Goal: Task Accomplishment & Management: Use online tool/utility

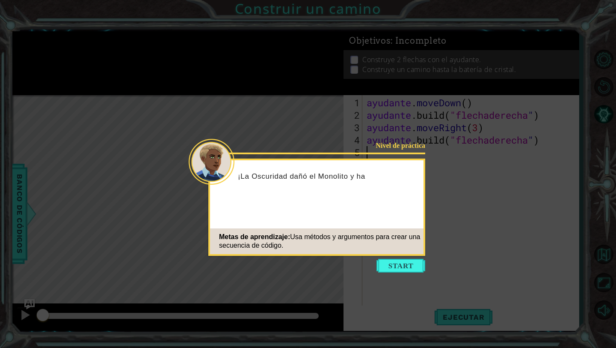
click at [368, 257] on icon at bounding box center [308, 174] width 616 height 348
click at [381, 261] on button "Comenzar" at bounding box center [401, 266] width 49 height 14
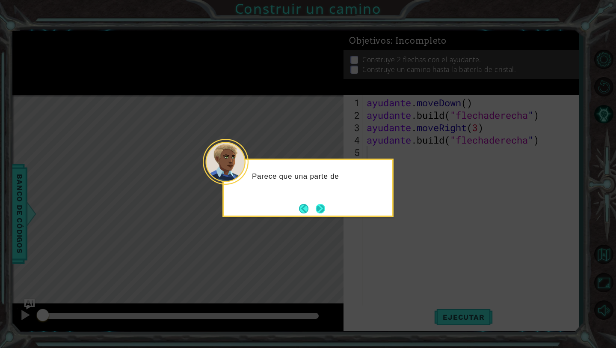
click at [318, 208] on button "Próximo" at bounding box center [321, 208] width 12 height 12
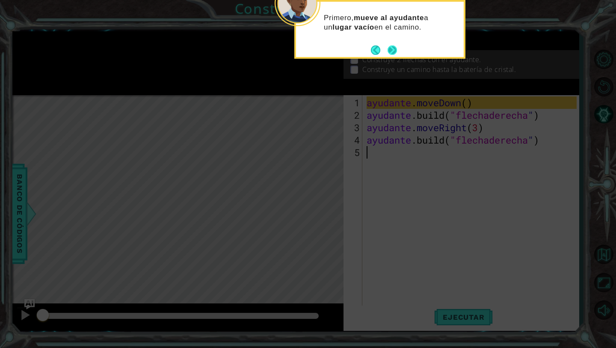
click at [392, 46] on button "Próximo" at bounding box center [393, 50] width 12 height 12
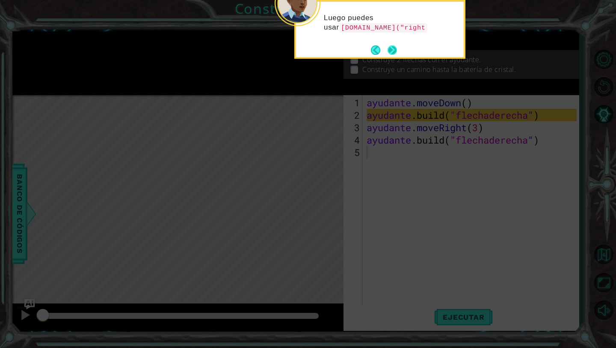
click at [391, 47] on button "Próximo" at bounding box center [393, 50] width 16 height 16
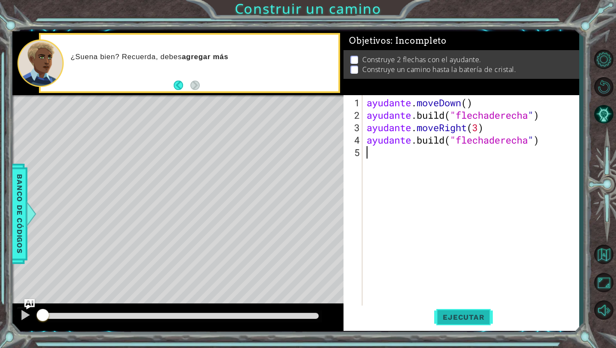
click at [463, 323] on button "Ejecutar" at bounding box center [463, 317] width 59 height 24
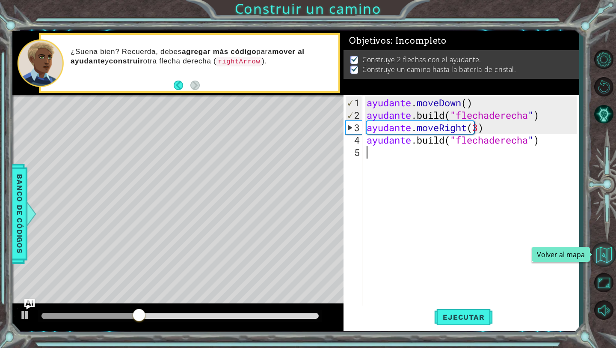
click at [604, 252] on button "Volver al mapa" at bounding box center [604, 254] width 25 height 25
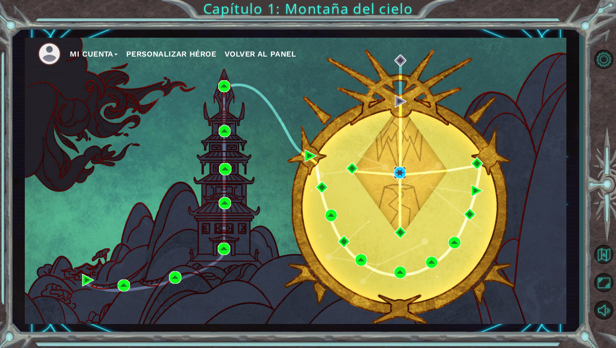
click at [399, 175] on img at bounding box center [400, 173] width 12 height 12
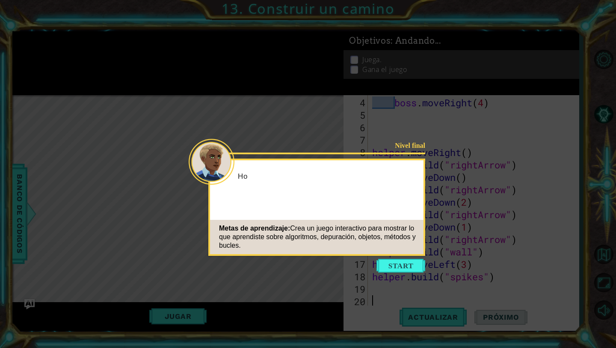
scroll to position [50, 0]
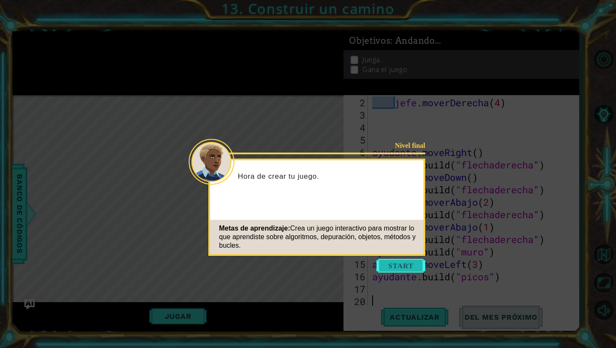
click at [403, 265] on button "Comenzar" at bounding box center [401, 266] width 49 height 14
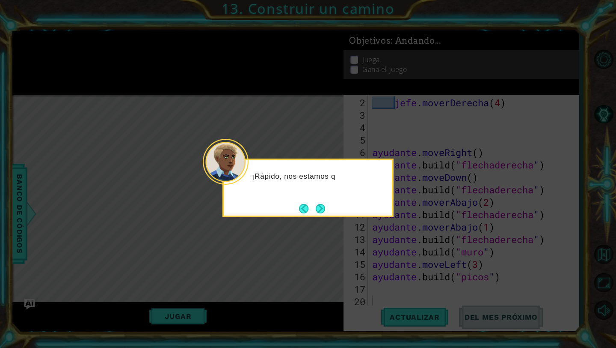
click at [329, 211] on div "¡Rápido, nos estamos q" at bounding box center [308, 187] width 171 height 59
click at [321, 208] on button "Próximo" at bounding box center [320, 208] width 11 height 11
click at [321, 208] on button "Next" at bounding box center [320, 208] width 16 height 16
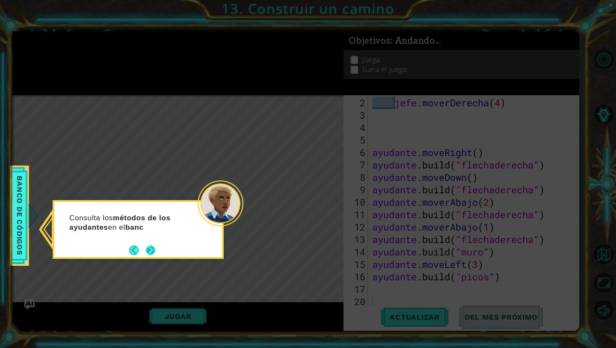
click at [151, 254] on button "Próximo" at bounding box center [150, 250] width 13 height 13
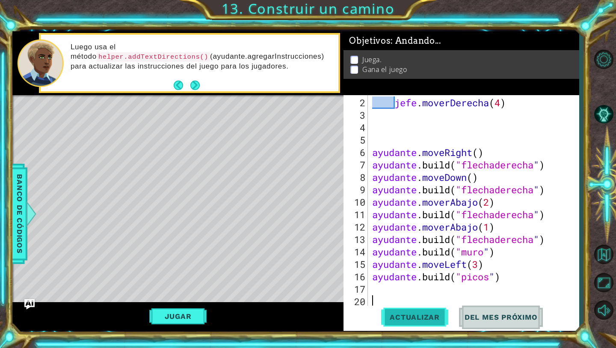
click at [417, 323] on button "Actualizar" at bounding box center [414, 317] width 67 height 24
click at [196, 318] on button "Jugar" at bounding box center [178, 316] width 58 height 16
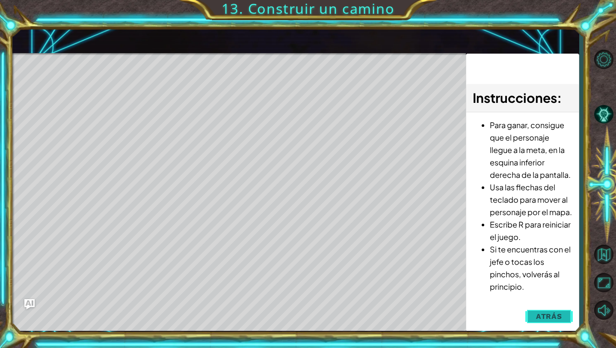
click at [551, 319] on span "Atrás" at bounding box center [549, 316] width 26 height 9
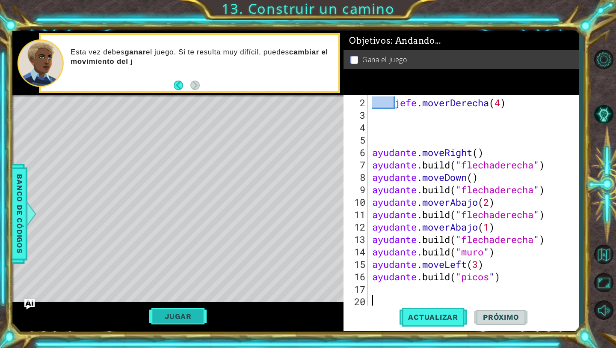
click at [186, 311] on button "Jugar" at bounding box center [178, 316] width 58 height 16
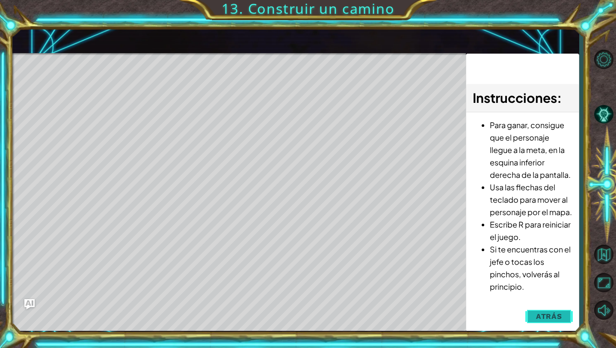
click at [549, 321] on button "Atrás" at bounding box center [550, 315] width 48 height 17
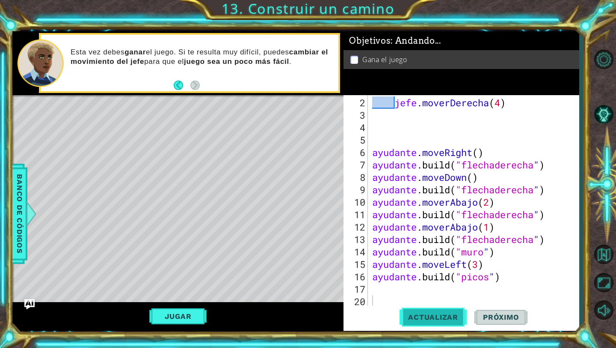
click at [444, 313] on span "Actualizar" at bounding box center [433, 316] width 67 height 9
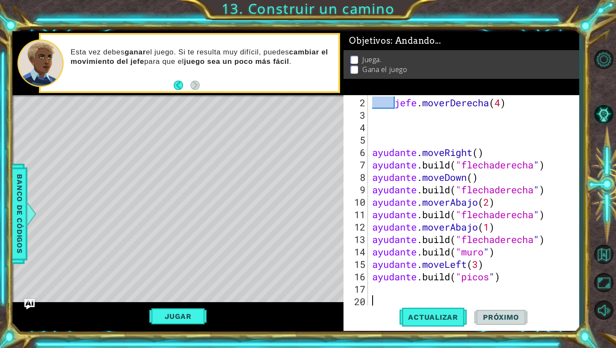
click at [421, 71] on li "Gana el juego" at bounding box center [463, 70] width 224 height 10
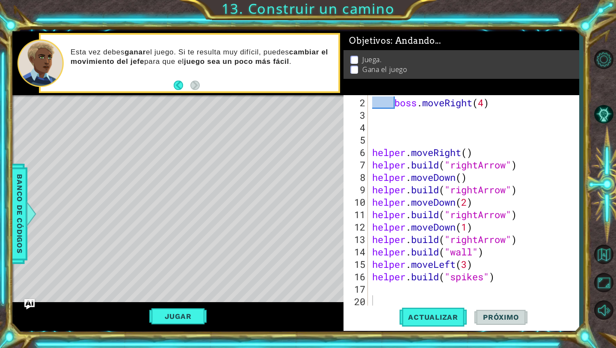
click at [433, 72] on li "Gana el juego" at bounding box center [463, 70] width 224 height 10
click at [186, 315] on button "Jugar" at bounding box center [178, 316] width 58 height 16
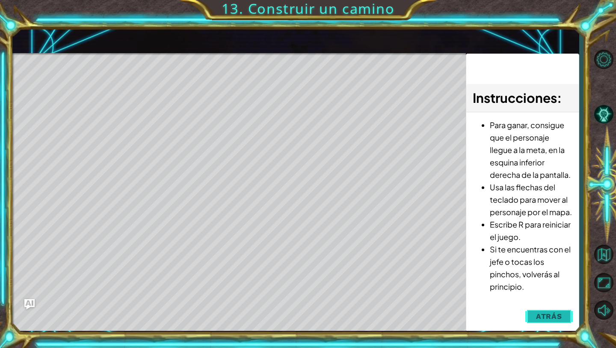
click at [550, 317] on span "Atrás" at bounding box center [549, 316] width 26 height 9
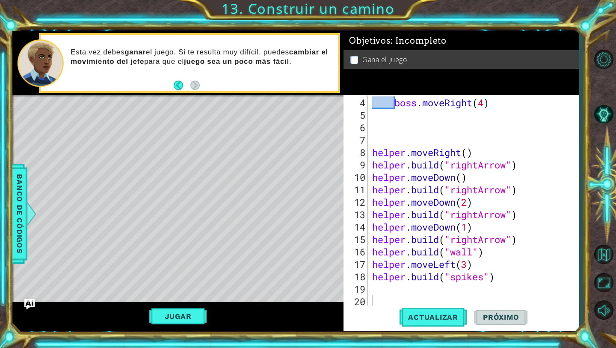
scroll to position [0, 0]
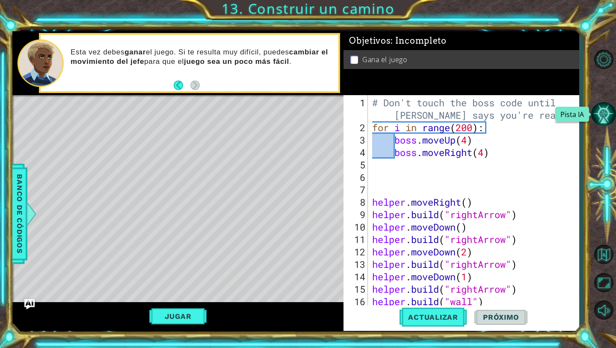
click at [595, 112] on button "Pista IA" at bounding box center [604, 113] width 25 height 25
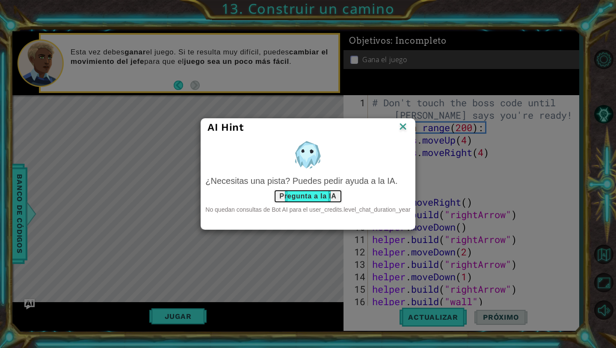
click at [320, 195] on button "Pregunta a la IA" at bounding box center [308, 196] width 68 height 14
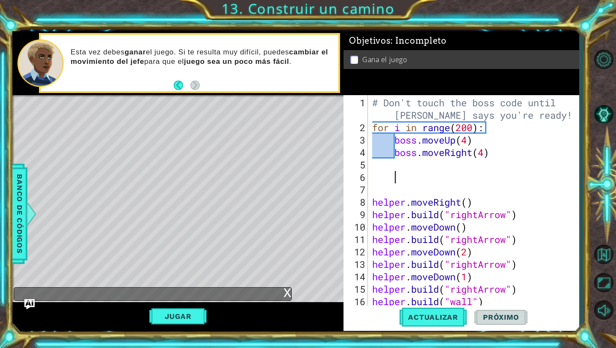
click at [423, 170] on div "# Don't touch the boss code until [PERSON_NAME] says you're ready! for i in ran…" at bounding box center [476, 220] width 211 height 248
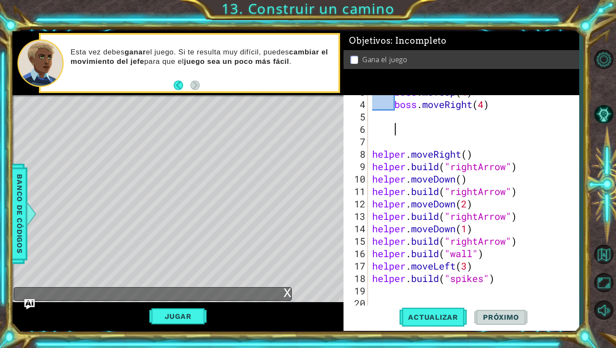
scroll to position [50, 0]
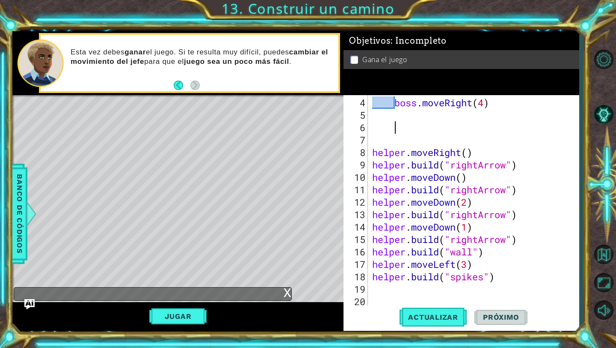
click at [288, 291] on div "x" at bounding box center [288, 291] width 8 height 9
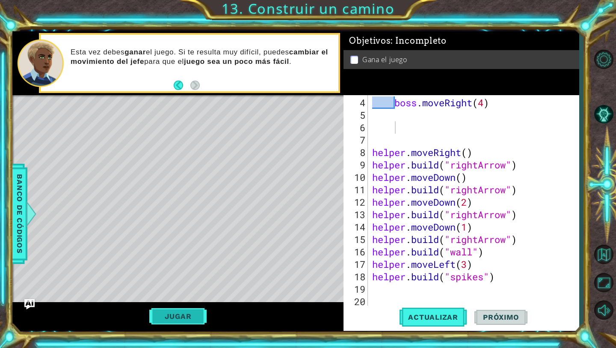
click at [182, 311] on button "Jugar" at bounding box center [178, 316] width 58 height 16
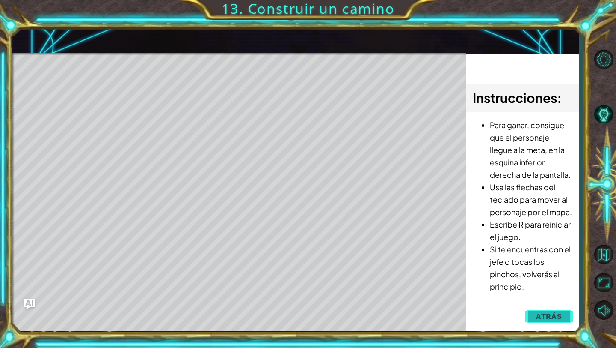
click at [553, 320] on span "Atrás" at bounding box center [549, 316] width 26 height 9
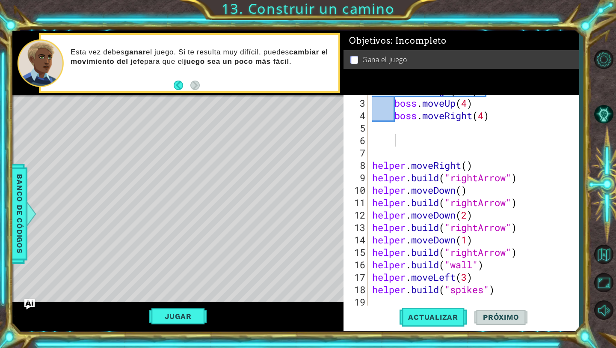
scroll to position [0, 0]
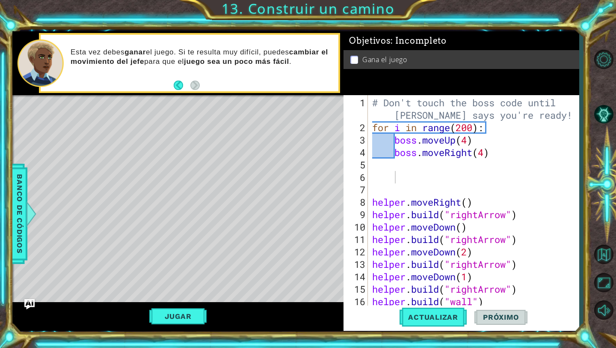
click at [173, 83] on div "Esta vez debes ganar el juego. Si te resulta muy difícil, puedes cambiar el mov…" at bounding box center [190, 63] width 298 height 57
click at [176, 84] on button "Back" at bounding box center [182, 84] width 17 height 9
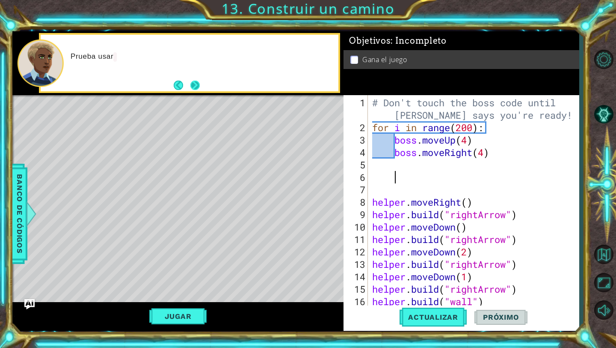
click at [192, 84] on button "Next" at bounding box center [195, 85] width 10 height 10
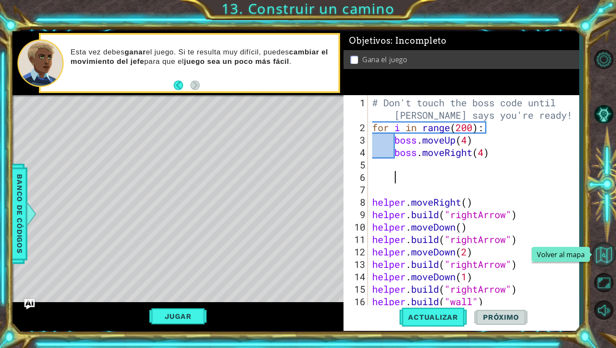
click at [604, 255] on button "Volver al mapa" at bounding box center [604, 254] width 25 height 25
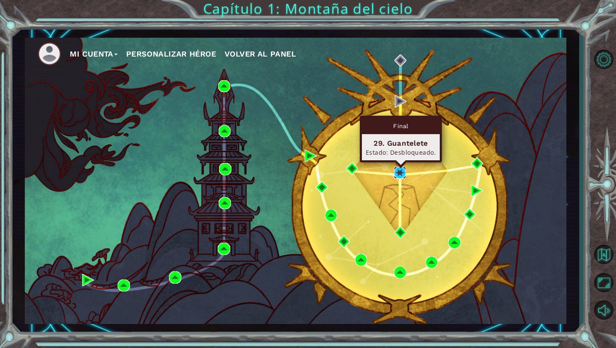
click at [399, 173] on img at bounding box center [400, 173] width 12 height 12
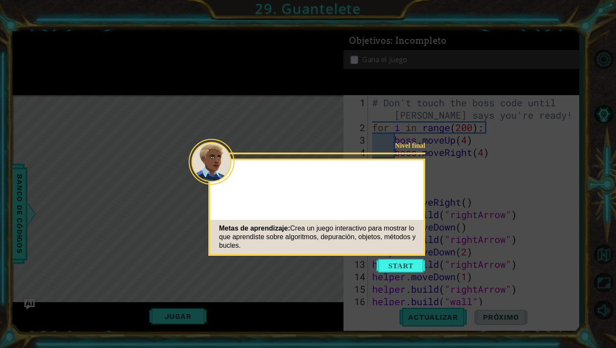
scroll to position [50, 0]
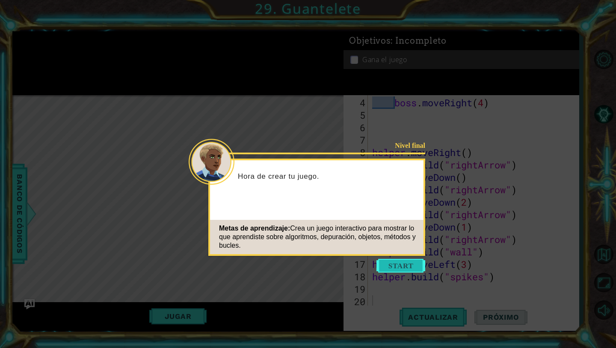
click at [404, 267] on button "Start" at bounding box center [401, 266] width 49 height 14
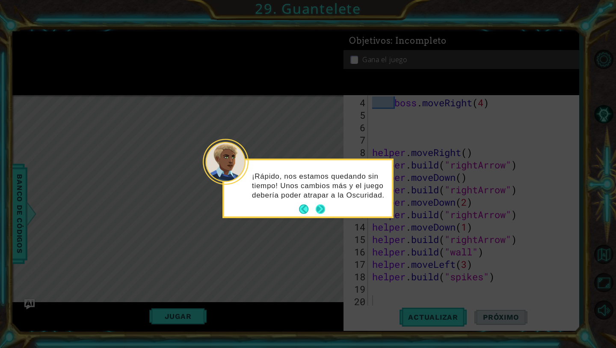
click at [321, 208] on button "Next" at bounding box center [320, 208] width 9 height 9
click at [321, 205] on button "Next" at bounding box center [321, 208] width 12 height 12
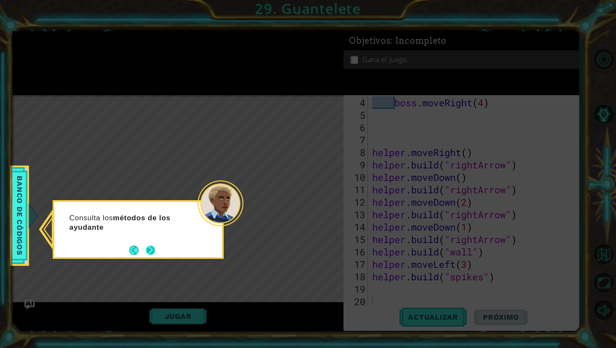
click at [151, 247] on button "Next" at bounding box center [151, 250] width 14 height 14
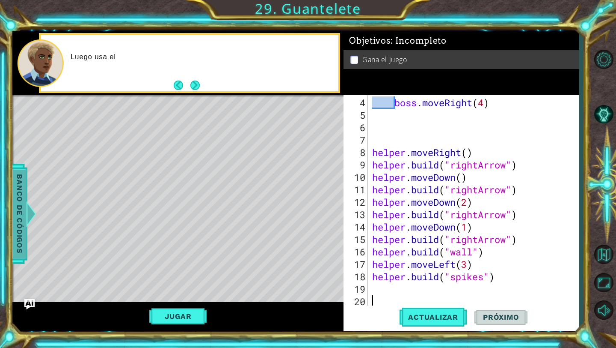
click at [23, 211] on span "Banco de códigos" at bounding box center [20, 214] width 14 height 89
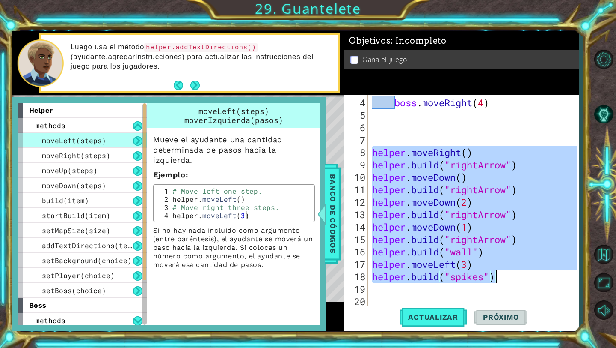
drag, startPoint x: 374, startPoint y: 201, endPoint x: 506, endPoint y: 278, distance: 152.7
click at [506, 278] on div "boss . moveRight ( 4 ) helper . moveRight ( ) helper . build ( "rightArrow" ) h…" at bounding box center [476, 214] width 211 height 236
type textarea "helper.moveLeft(3) [DOMAIN_NAME]("spikes")"
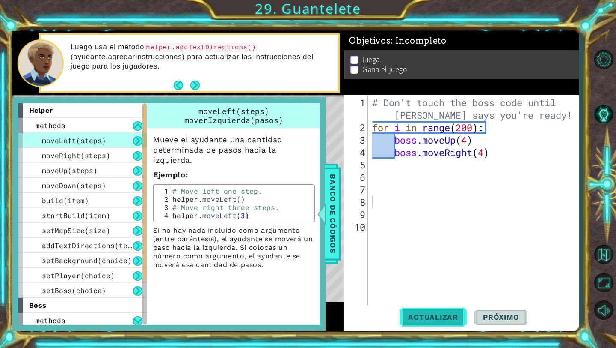
click at [428, 313] on span "Actualizar" at bounding box center [433, 316] width 67 height 9
click at [330, 241] on span "Banco de códigos" at bounding box center [333, 214] width 14 height 89
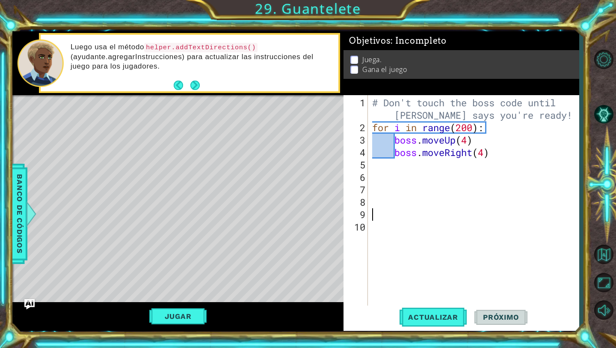
click at [374, 207] on div "# Don't touch the boss code until [PERSON_NAME] says you're ready! for i in ran…" at bounding box center [476, 220] width 211 height 248
click at [378, 201] on div "# Don't touch the boss code until [PERSON_NAME] says you're ready! for i in ran…" at bounding box center [476, 220] width 211 height 248
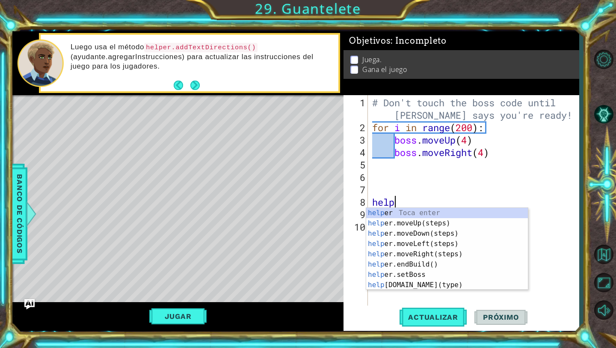
scroll to position [0, 1]
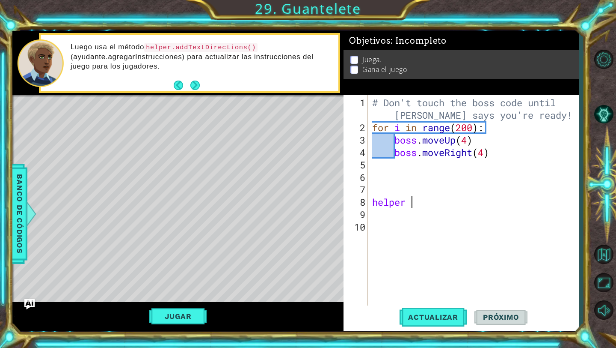
type textarea "helper"
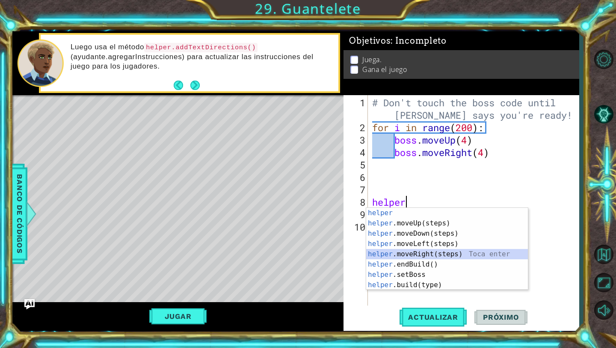
click at [411, 251] on div "helper Toca enter helper .moveUp(steps) Toca enter helper .moveDown(steps) Toca…" at bounding box center [447, 259] width 162 height 103
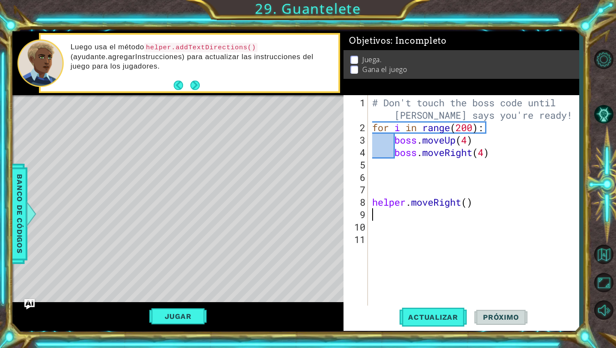
scroll to position [0, 0]
click at [468, 202] on div "# Don't touch the boss code until [PERSON_NAME] says you're ready! for i in ran…" at bounding box center [476, 220] width 211 height 248
type textarea "helper.moveRight(2)"
click at [458, 223] on div "# Don't touch the boss code until [PERSON_NAME] says you're ready! for i in ran…" at bounding box center [476, 220] width 211 height 248
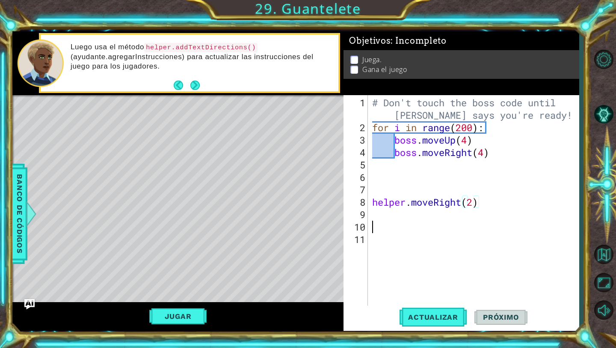
scroll to position [0, 0]
click at [381, 220] on div "# Don't touch the boss code until [PERSON_NAME] says you're ready! for i in ran…" at bounding box center [476, 220] width 211 height 248
click at [376, 215] on div "# Don't touch the boss code until [PERSON_NAME] says you're ready! for i in ran…" at bounding box center [476, 220] width 211 height 248
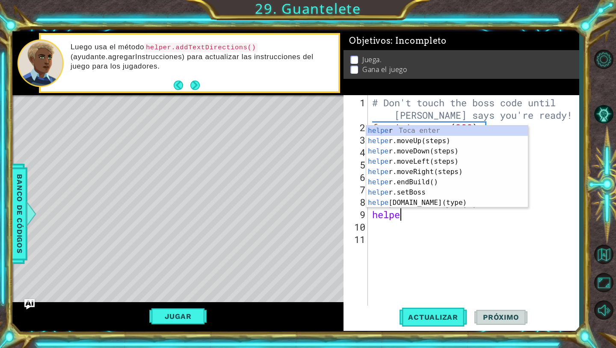
scroll to position [0, 1]
click at [412, 203] on div "helper Toca enter helper .moveUp(steps) Toca enter helper .moveDown(steps) Toca…" at bounding box center [447, 176] width 162 height 103
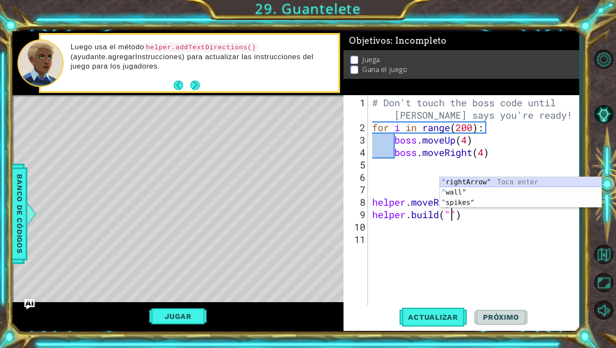
click at [493, 182] on div "" rightArrow" Toca enter " wall" Toca enter " spikes" Toca enter" at bounding box center [521, 202] width 162 height 51
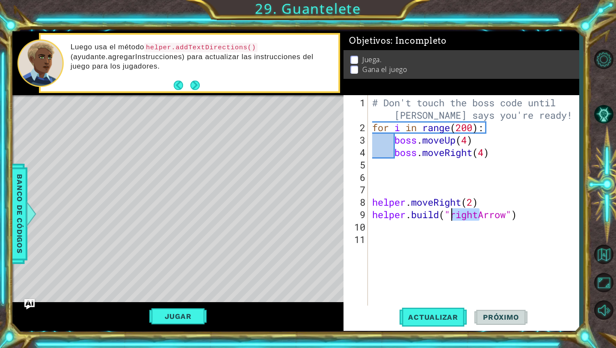
drag, startPoint x: 479, startPoint y: 215, endPoint x: 453, endPoint y: 214, distance: 26.2
click at [453, 214] on div "# Don't touch the boss code until [PERSON_NAME] says you're ready! for i in ran…" at bounding box center [476, 220] width 211 height 248
type textarea "[DOMAIN_NAME]("downArrow")"
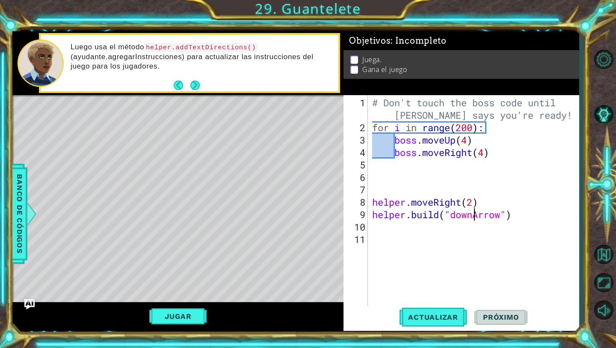
click at [409, 228] on div "# Don't touch the boss code until [PERSON_NAME] says you're ready! for i in ran…" at bounding box center [476, 220] width 211 height 248
click at [431, 320] on span "Actualizar" at bounding box center [433, 316] width 67 height 9
click at [168, 320] on button "Jugar" at bounding box center [178, 316] width 58 height 16
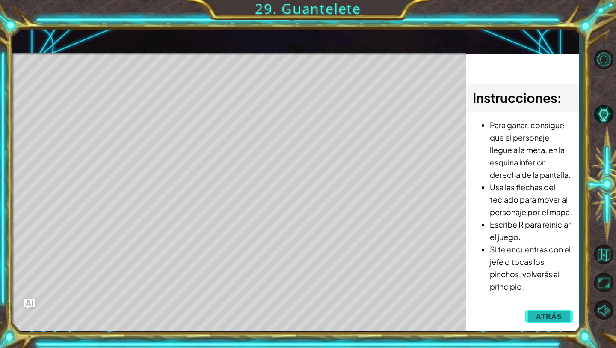
click at [563, 313] on button "Atrás" at bounding box center [550, 315] width 48 height 17
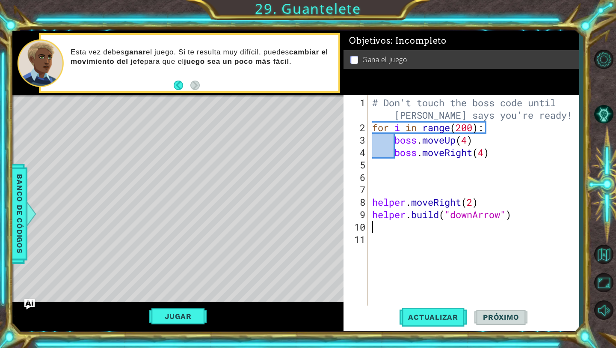
click at [397, 225] on div "# Don't touch the boss code until [PERSON_NAME] says you're ready! for i in ran…" at bounding box center [476, 220] width 211 height 248
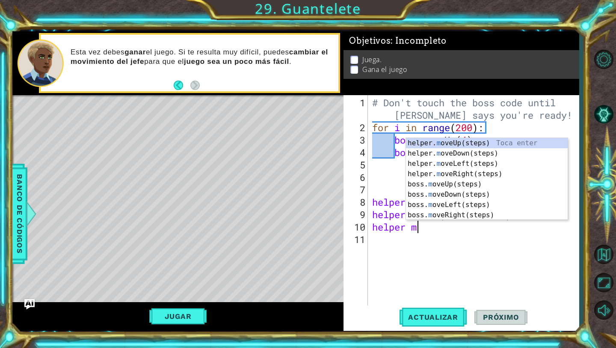
scroll to position [0, 2]
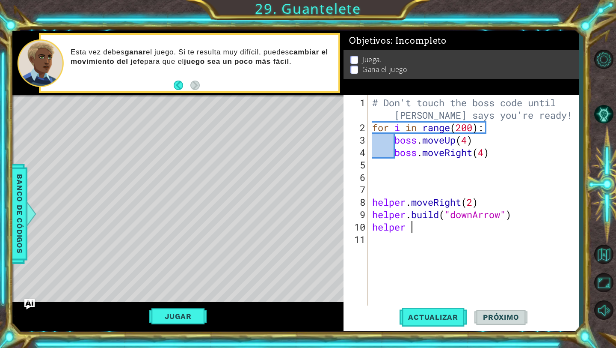
type textarea "helper"
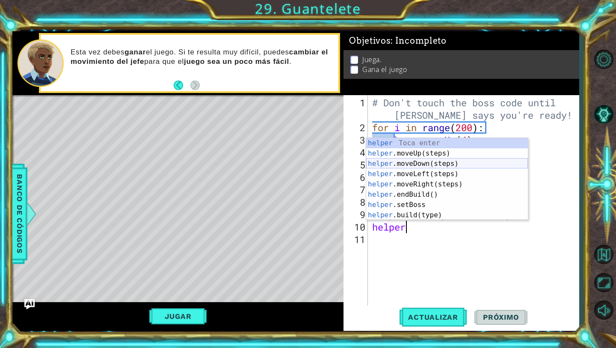
click at [428, 167] on div "helper Toca enter helper .moveUp(steps) Toca enter helper .moveDown(steps) Toca…" at bounding box center [447, 189] width 162 height 103
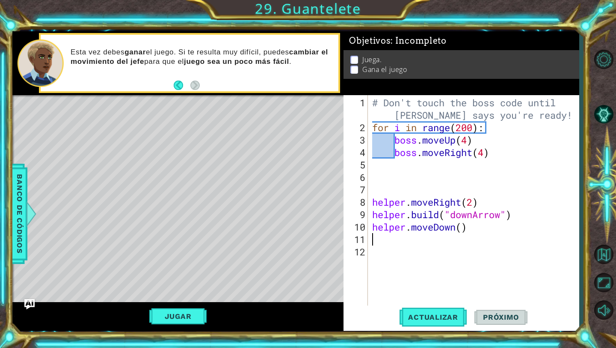
click at [408, 241] on div "# Don't touch the boss code until [PERSON_NAME] says you're ready! for i in ran…" at bounding box center [476, 220] width 211 height 248
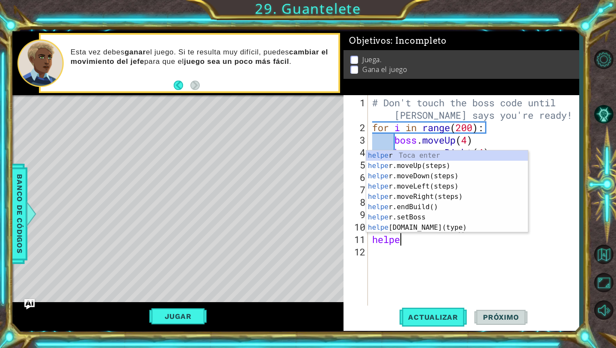
scroll to position [0, 1]
click at [426, 222] on div "helper Toca enter helper .moveUp(steps) Toca enter helper .moveDown(steps) Toca…" at bounding box center [447, 201] width 162 height 103
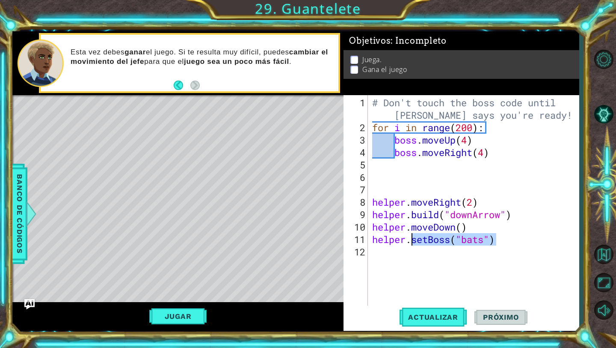
drag, startPoint x: 496, startPoint y: 239, endPoint x: 413, endPoint y: 241, distance: 83.1
click at [413, 241] on div "# Don't touch the boss code until [PERSON_NAME] says you're ready! for i in ran…" at bounding box center [476, 220] width 211 height 248
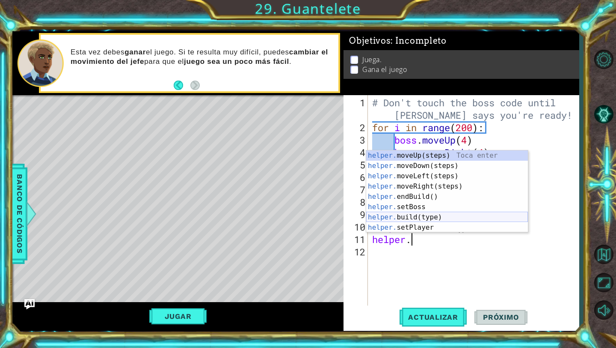
click at [403, 215] on div "helper. moveUp(steps) Toca enter helper. moveDown(steps) Toca enter helper. mov…" at bounding box center [447, 201] width 162 height 103
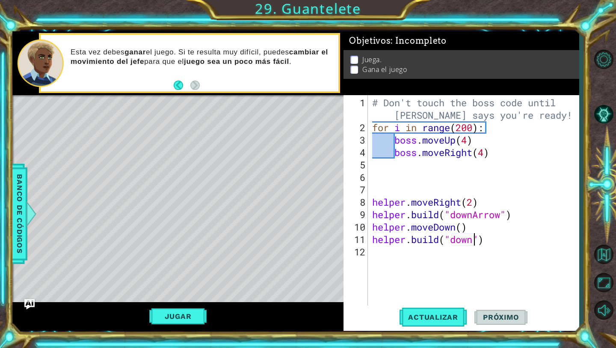
scroll to position [0, 5]
type textarea "[DOMAIN_NAME]("downArrow")"
click at [375, 250] on div "# Don't touch the boss code until [PERSON_NAME] says you're ready! for i in ran…" at bounding box center [476, 220] width 211 height 248
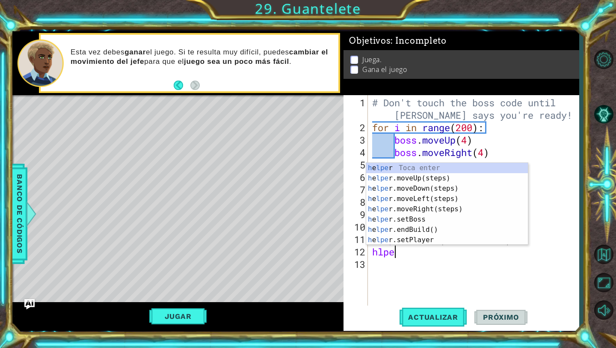
type textarea "hlper"
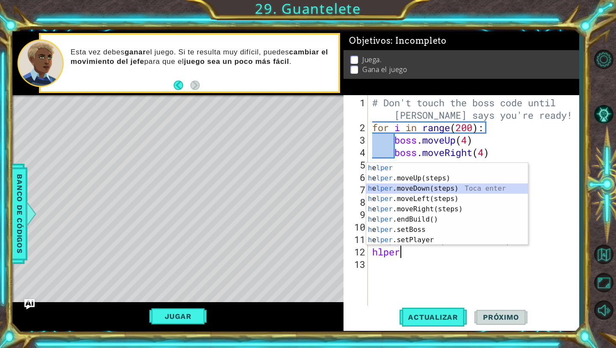
click at [418, 192] on div "h e lper Toca enter h e lper .moveUp(steps) Toca enter h e lper .moveDown(steps…" at bounding box center [447, 214] width 162 height 103
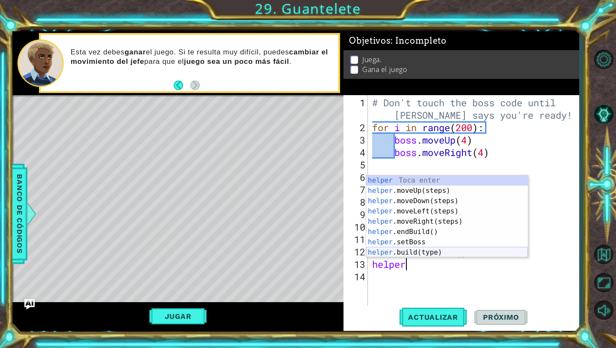
click at [403, 254] on div "helper Toca enter helper .moveUp(steps) Toca enter helper .moveDown(steps) Toca…" at bounding box center [447, 226] width 162 height 103
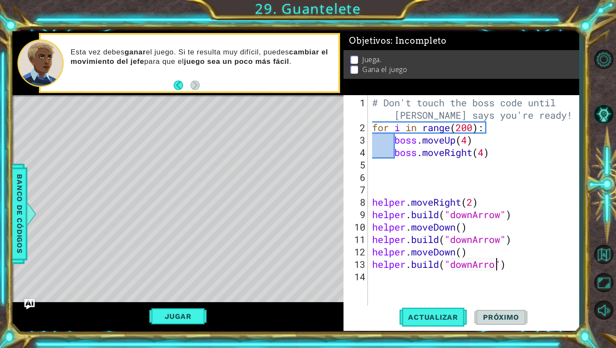
scroll to position [0, 6]
type textarea "[DOMAIN_NAME]("downArrow")"
click at [446, 316] on span "Actualizar" at bounding box center [433, 316] width 67 height 9
click at [189, 317] on button "Jugar" at bounding box center [178, 316] width 58 height 16
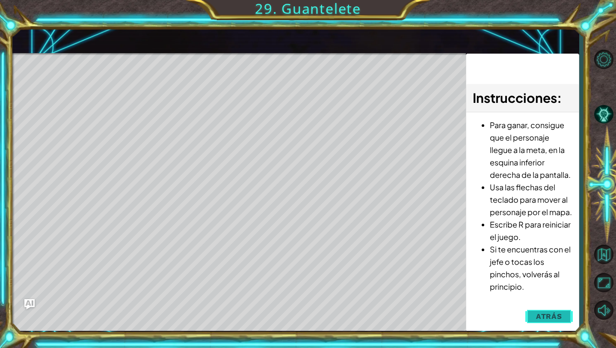
click at [540, 318] on span "Atrás" at bounding box center [549, 316] width 26 height 9
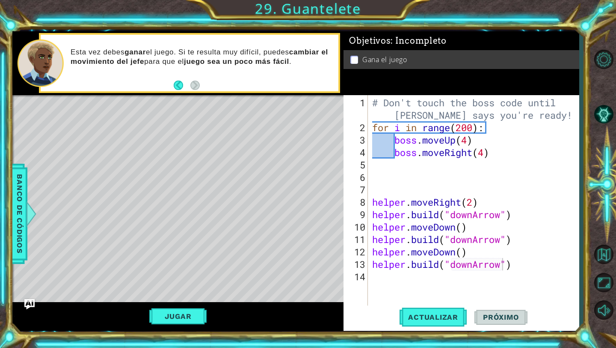
click at [429, 280] on div "# Don't touch the boss code until [PERSON_NAME] says you're ready! for i in ran…" at bounding box center [476, 220] width 211 height 248
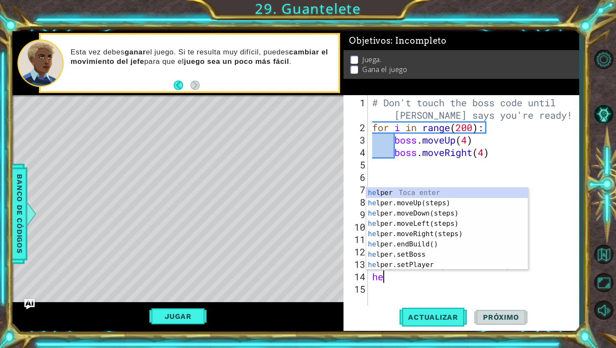
scroll to position [0, 0]
type textarea "helper"
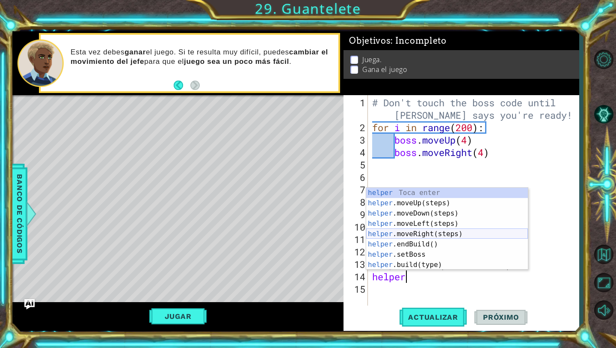
click at [423, 234] on div "helper Toca enter helper .moveUp(steps) Toca enter helper .moveDown(steps) Toca…" at bounding box center [447, 238] width 162 height 103
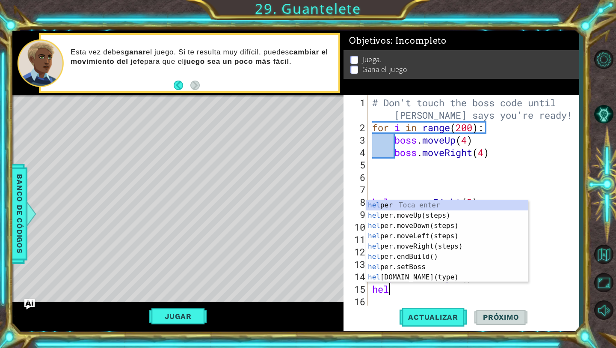
scroll to position [0, 0]
click at [442, 277] on div "hel per Toca enter hel per.moveUp(steps) Toca enter hel per.moveDown(steps) Toc…" at bounding box center [447, 251] width 162 height 103
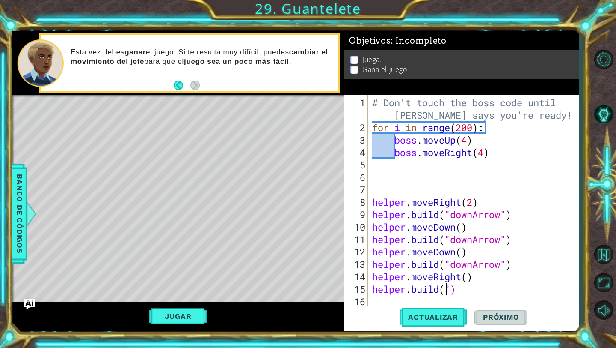
scroll to position [0, 3]
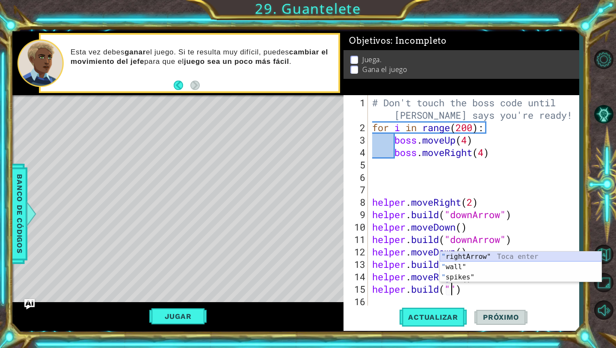
click at [495, 255] on div "" rightArrow" Toca enter " wall" Toca enter " spikes" Toca enter" at bounding box center [521, 276] width 162 height 51
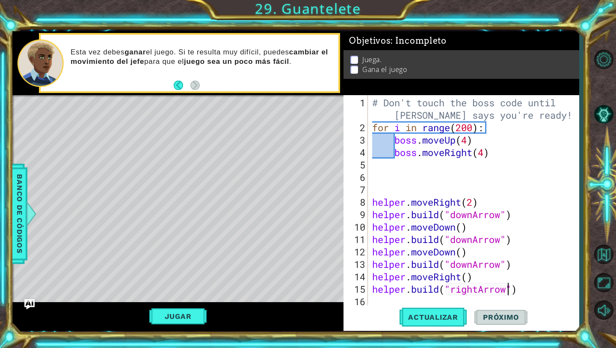
type textarea "[DOMAIN_NAME]("rightArrow")"
click at [398, 308] on div "Actualizar Próximo" at bounding box center [463, 317] width 235 height 24
click at [394, 301] on div "# Don't touch the boss code until [PERSON_NAME] says you're ready! for i in ran…" at bounding box center [476, 220] width 211 height 248
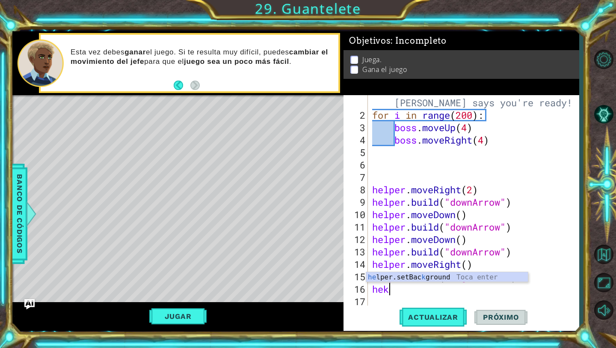
scroll to position [0, 0]
type textarea "he"
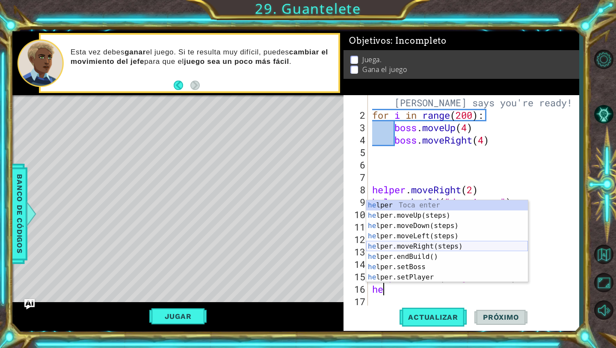
click at [430, 246] on div "he lper Toca enter he lper.moveUp(steps) Toca enter he lper.moveDown(steps) Toc…" at bounding box center [447, 251] width 162 height 103
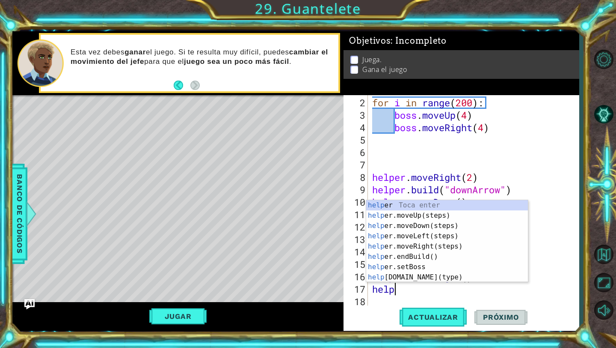
scroll to position [0, 1]
click at [429, 277] on div "helper Toca enter helper .moveUp(steps) Toca enter helper .moveDown(steps) Toca…" at bounding box center [447, 251] width 162 height 103
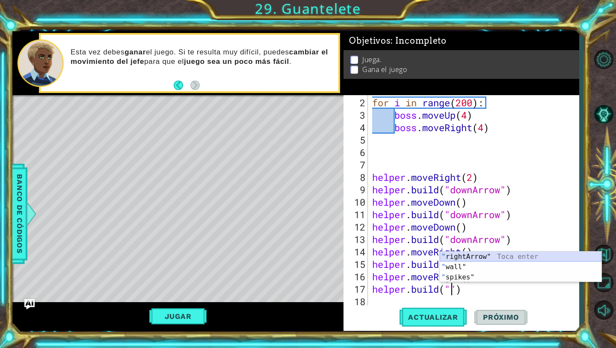
click at [491, 254] on div "" rightArrow" Toca enter " wall" Toca enter " spikes" Toca enter" at bounding box center [521, 276] width 162 height 51
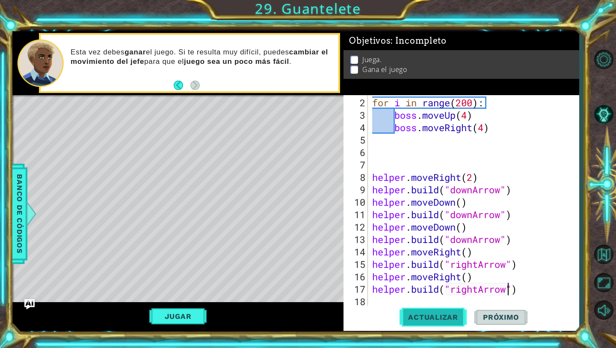
click at [438, 325] on button "Actualizar" at bounding box center [433, 317] width 67 height 24
click at [476, 292] on div "for i in range ( 200 ) : boss . moveUp ( 4 ) boss . moveRight ( 4 ) helper . mo…" at bounding box center [476, 214] width 211 height 236
click at [479, 289] on div "for i in range ( 200 ) : boss . moveUp ( 4 ) boss . moveRight ( 4 ) helper . mo…" at bounding box center [476, 214] width 211 height 236
type textarea "[DOMAIN_NAME]("downArrow")"
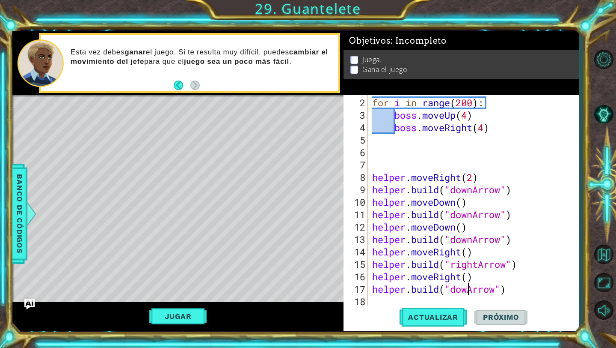
scroll to position [0, 5]
click at [444, 298] on div "for i in range ( 200 ) : boss . moveUp ( 4 ) boss . moveRight ( 4 ) helper . mo…" at bounding box center [476, 214] width 211 height 236
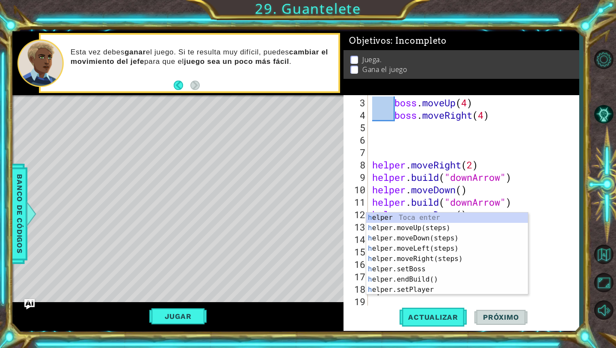
scroll to position [37, 0]
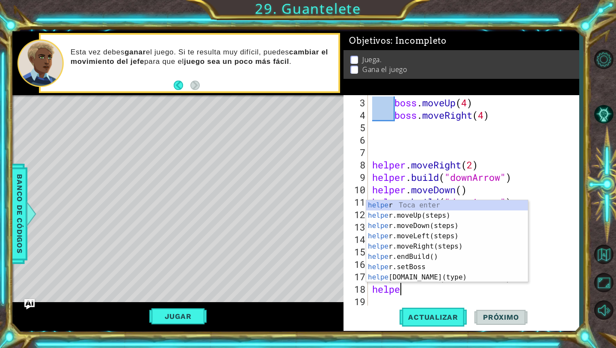
type textarea "helper"
click at [424, 222] on div "helper Toca enter helper .moveUp(steps) Toca enter helper .moveDown(steps) Toca…" at bounding box center [447, 251] width 162 height 103
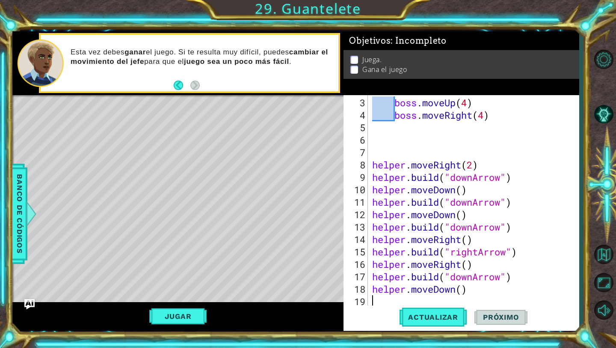
scroll to position [50, 0]
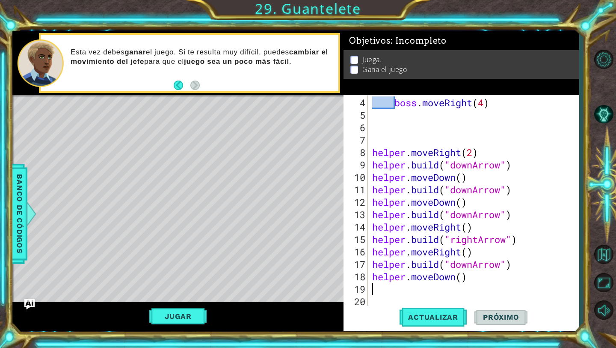
click at [395, 285] on div "boss . moveRight ( 4 ) helper . moveRight ( 2 ) helper . build ( "downArrow" ) …" at bounding box center [476, 214] width 211 height 236
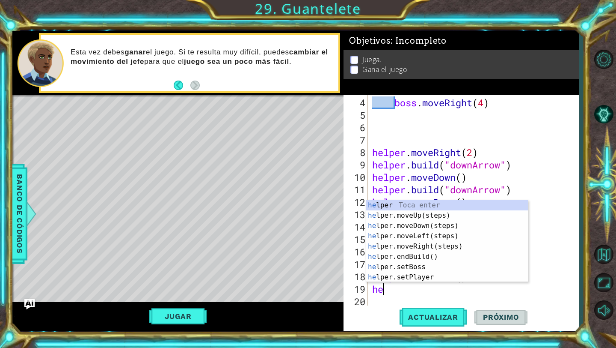
scroll to position [0, 0]
click at [409, 275] on div "hel per Toca enter hel per.moveUp(steps) Toca enter hel per.moveDown(steps) Toc…" at bounding box center [447, 251] width 162 height 103
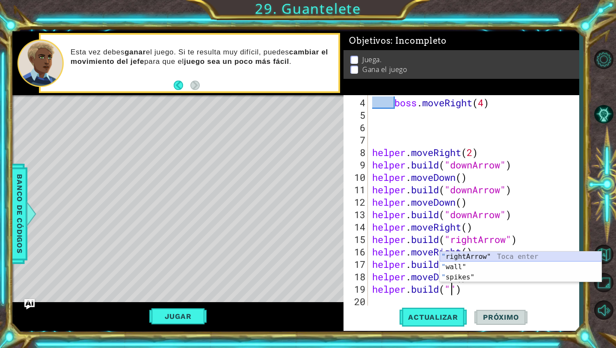
click at [460, 257] on div "" rightArrow" Toca enter " wall" Toca enter " spikes" Toca enter" at bounding box center [521, 276] width 162 height 51
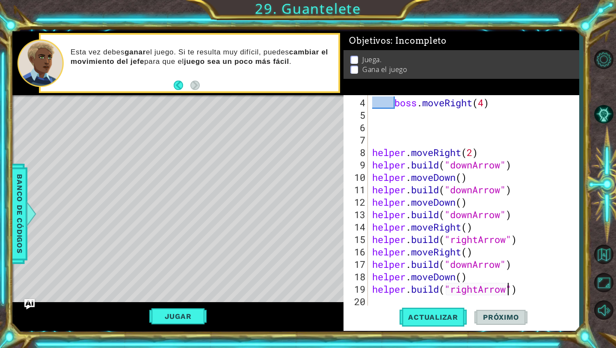
click at [478, 289] on div "boss . moveRight ( 4 ) helper . moveRight ( 2 ) helper . build ( "downArrow" ) …" at bounding box center [476, 214] width 211 height 236
type textarea "[DOMAIN_NAME]("downArrow")"
click at [451, 312] on button "Actualizar" at bounding box center [433, 317] width 67 height 24
click at [384, 303] on div "boss . moveRight ( 4 ) helper . moveRight ( 2 ) helper . build ( "downArrow" ) …" at bounding box center [476, 214] width 211 height 236
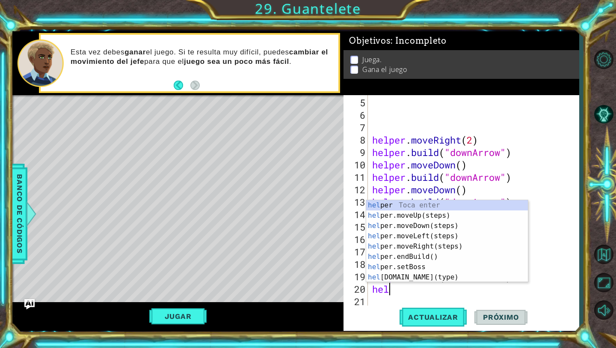
scroll to position [0, 0]
type textarea "help"
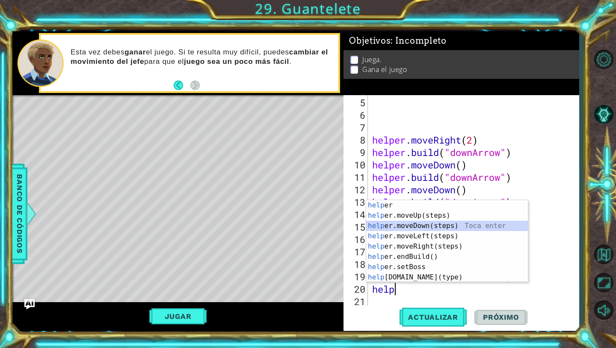
click at [415, 226] on div "help [PERSON_NAME] enter help er.moveUp(steps) Toca enter help er.moveDown(step…" at bounding box center [447, 251] width 162 height 103
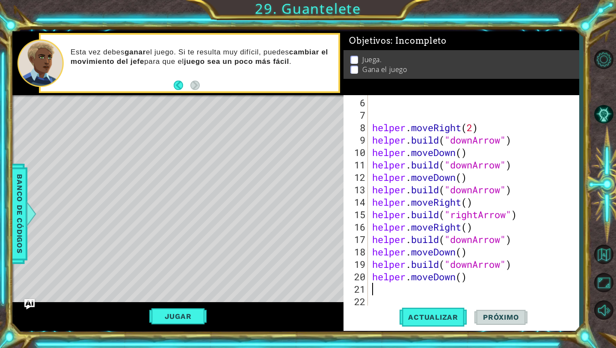
click at [399, 293] on div "helper . moveRight ( 2 ) helper . build ( "downArrow" ) helper . moveDown ( ) h…" at bounding box center [476, 214] width 211 height 236
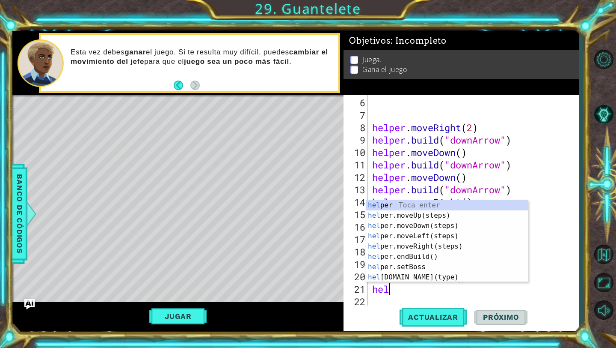
scroll to position [0, 0]
click at [404, 275] on div "hel per Toca enter hel per.moveUp(steps) Toca enter hel per.moveDown(steps) Toc…" at bounding box center [447, 251] width 162 height 103
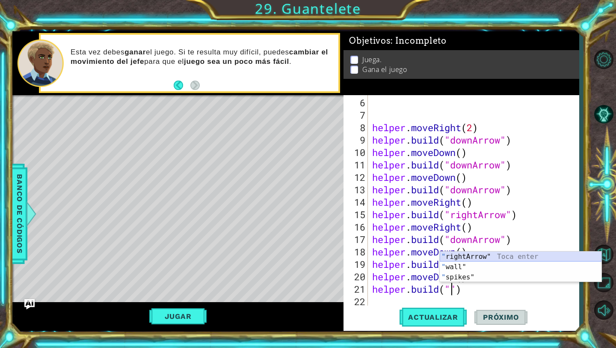
click at [487, 253] on div "" rightArrow" Toca enter " wall" Toca enter " spikes" Toca enter" at bounding box center [521, 276] width 162 height 51
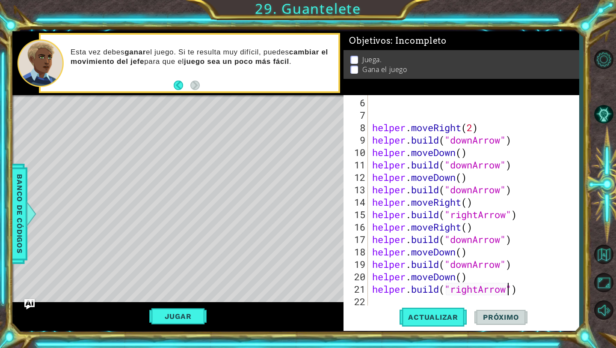
click at [479, 288] on div "helper . moveRight ( 2 ) helper . build ( "downArrow" ) helper . moveDown ( ) h…" at bounding box center [476, 214] width 211 height 236
type textarea "[DOMAIN_NAME]("downArrow")"
click at [454, 312] on span "Actualizar" at bounding box center [433, 316] width 67 height 9
click at [397, 297] on div "helper . moveRight ( 2 ) helper . build ( "downArrow" ) helper . moveDown ( ) h…" at bounding box center [476, 214] width 211 height 236
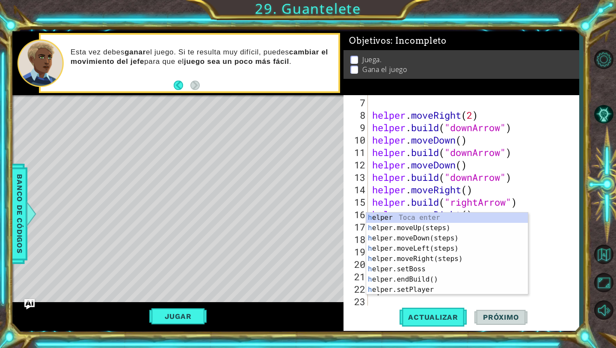
scroll to position [87, 0]
type textarea "hel"
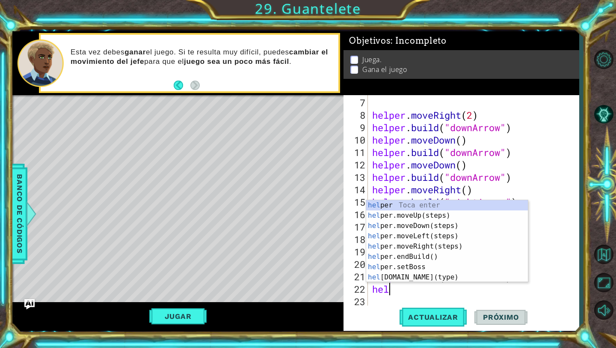
scroll to position [0, 0]
click at [422, 227] on div "hel per Toca enter hel per.moveUp(steps) Toca enter hel per.moveDown(steps) Toc…" at bounding box center [447, 251] width 162 height 103
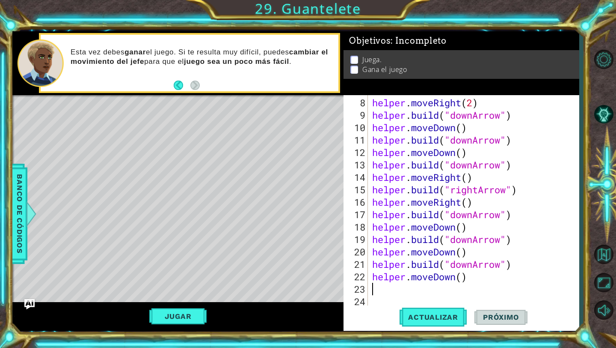
scroll to position [99, 0]
click at [407, 296] on div "helper . moveRight ( 2 ) helper . build ( "downArrow" ) helper . moveDown ( ) h…" at bounding box center [476, 214] width 211 height 236
click at [396, 286] on div "helper . moveRight ( 2 ) helper . build ( "downArrow" ) helper . moveDown ( ) h…" at bounding box center [476, 214] width 211 height 236
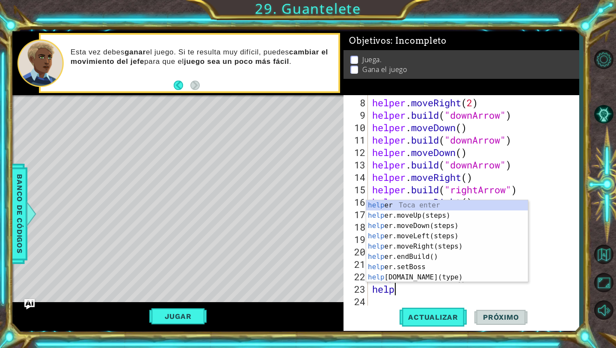
scroll to position [0, 1]
click at [397, 280] on div "helper Toca enter helper .moveUp(steps) Toca enter helper .moveDown(steps) Toca…" at bounding box center [447, 251] width 162 height 103
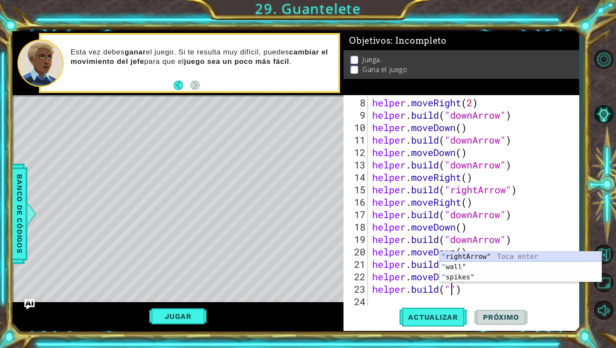
click at [493, 256] on div "" rightArrow" Toca enter " wall" Toca enter " spikes" Toca enter" at bounding box center [521, 276] width 162 height 51
type textarea "[DOMAIN_NAME]("rightArrow")"
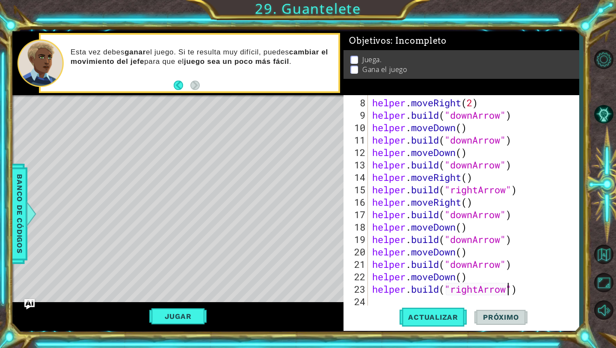
click at [405, 299] on div "helper . moveRight ( 2 ) helper . build ( "downArrow" ) helper . moveDown ( ) h…" at bounding box center [476, 214] width 211 height 236
type textarea "he"
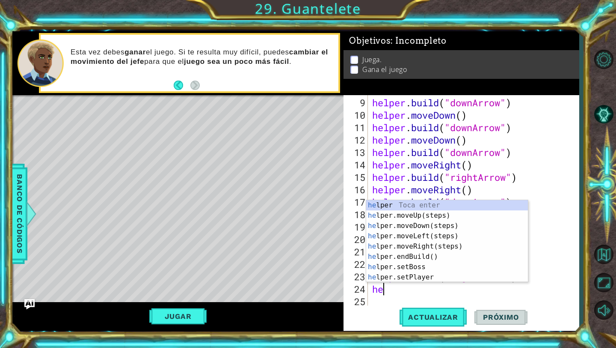
scroll to position [112, 0]
click at [423, 244] on div "he lper Toca enter he lper.moveUp(steps) Toca enter he lper.moveDown(steps) Toc…" at bounding box center [447, 251] width 162 height 103
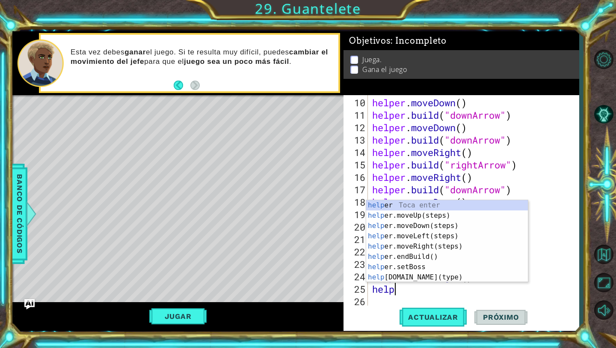
scroll to position [0, 1]
click at [415, 279] on div "helper Toca enter helper .moveUp(steps) Toca enter helper .moveDown(steps) Toca…" at bounding box center [447, 251] width 162 height 103
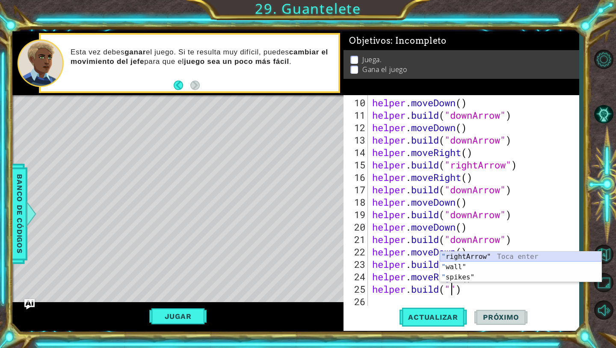
click at [485, 258] on div "" rightArrow" Toca enter " wall" Toca enter " spikes" Toca enter" at bounding box center [521, 276] width 162 height 51
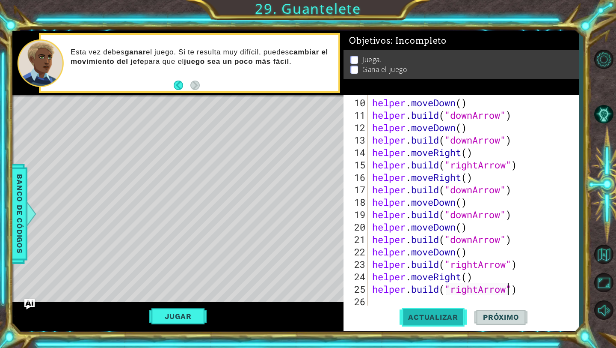
click at [427, 318] on span "Actualizar" at bounding box center [433, 316] width 67 height 9
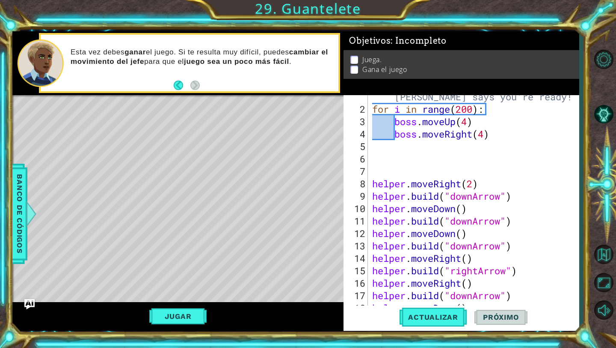
scroll to position [23, 0]
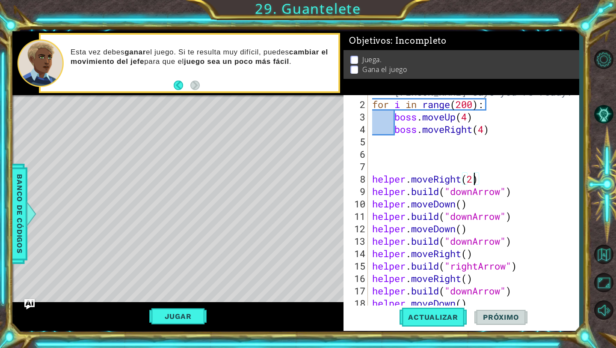
click at [474, 181] on div "# Don't touch the boss code until [PERSON_NAME] says you're ready! for i in ran…" at bounding box center [476, 197] width 211 height 248
type textarea "helper.moveRight(1)"
click at [409, 169] on div "# Don't touch the boss code until [PERSON_NAME] says you're ready! for i in ran…" at bounding box center [476, 197] width 211 height 248
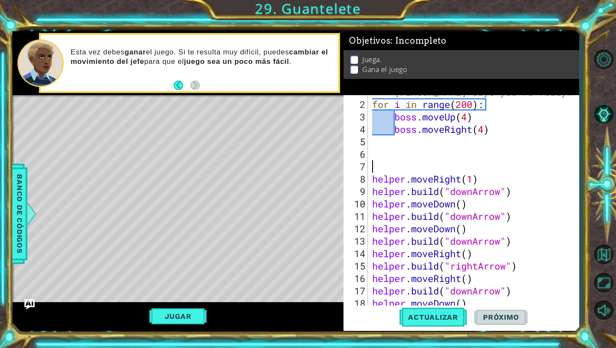
click at [497, 180] on div "# Don't touch the boss code until [PERSON_NAME] says you're ready! for i in ran…" at bounding box center [476, 197] width 211 height 248
type textarea "helper.moveRight(1)"
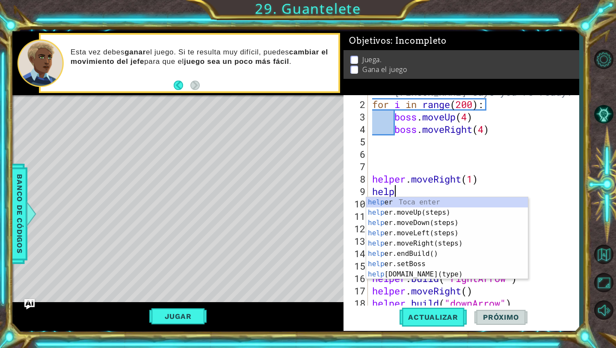
scroll to position [0, 1]
click at [421, 271] on div "helper Toca enter helper .moveUp(steps) Toca enter helper .moveDown(steps) Toca…" at bounding box center [447, 248] width 162 height 103
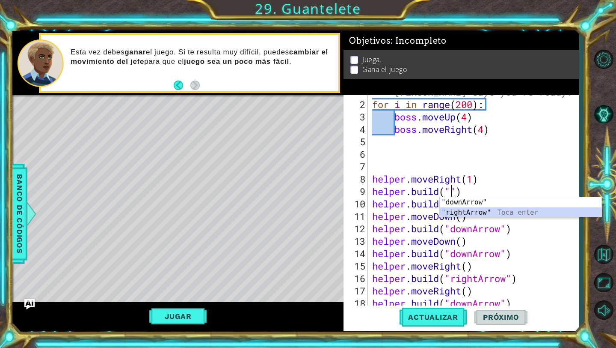
click at [485, 209] on div "" downArrow" Toca enter " rightArrow" Toca enter" at bounding box center [521, 217] width 162 height 41
type textarea "[DOMAIN_NAME]("rightArrow")"
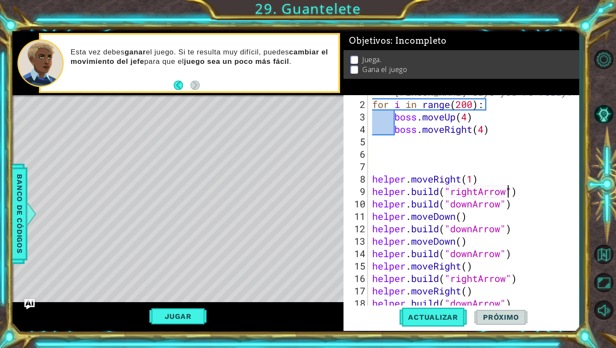
click at [527, 193] on div "# Don't touch the boss code until [PERSON_NAME] says you're ready! for i in ran…" at bounding box center [476, 197] width 211 height 248
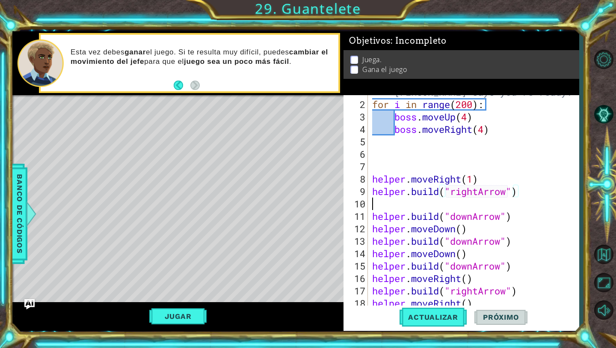
scroll to position [0, 0]
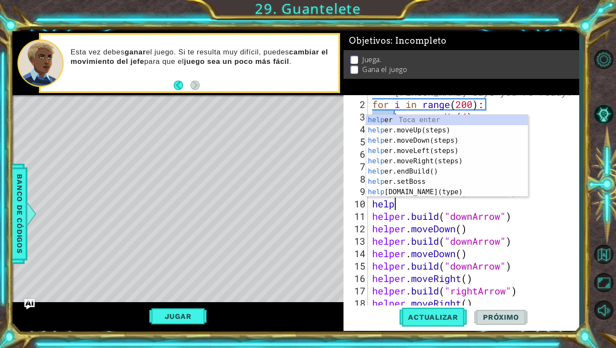
type textarea "helper"
click at [426, 162] on div "helper Toca enter helper .moveUp(steps) Toca enter helper .moveDown(steps) Toca…" at bounding box center [447, 166] width 162 height 103
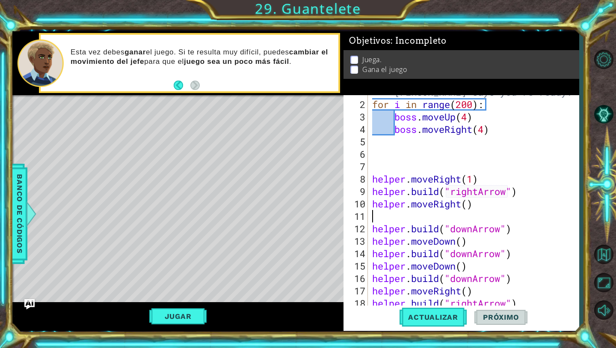
scroll to position [0, 0]
click at [447, 320] on span "Actualizar" at bounding box center [433, 316] width 67 height 9
click at [176, 320] on button "Jugar" at bounding box center [178, 316] width 58 height 16
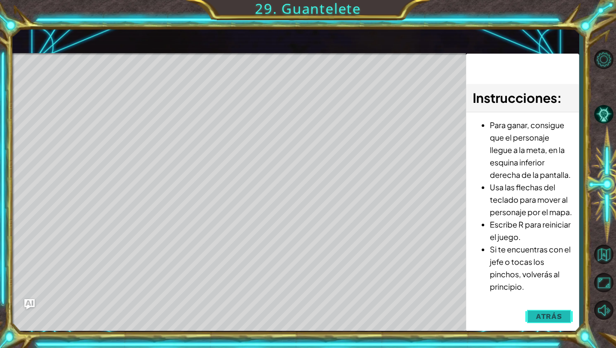
click at [553, 314] on span "Atrás" at bounding box center [549, 316] width 26 height 9
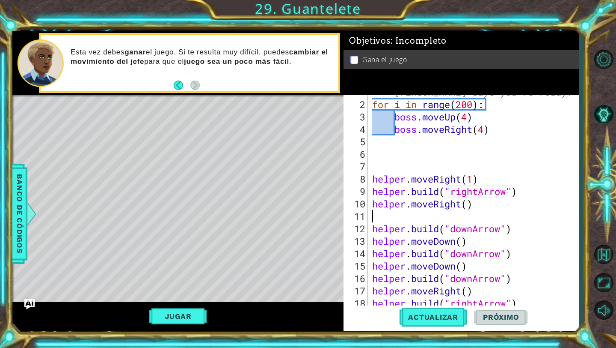
click at [377, 220] on div "# Don't touch the boss code until [PERSON_NAME] says you're ready! for i in ran…" at bounding box center [476, 197] width 211 height 248
type textarea "helper.moveRight()"
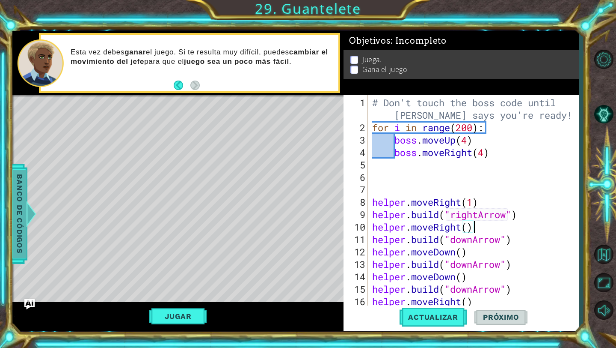
click at [25, 206] on span "Banco de códigos" at bounding box center [20, 214] width 14 height 89
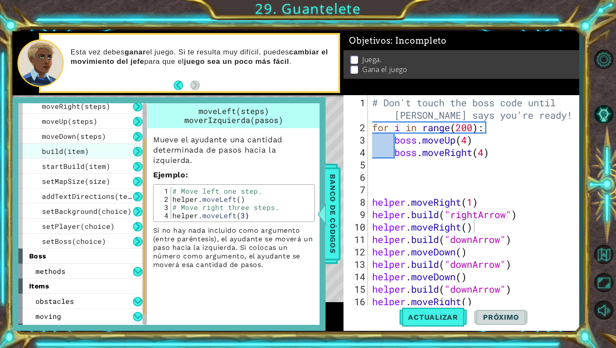
scroll to position [78, 0]
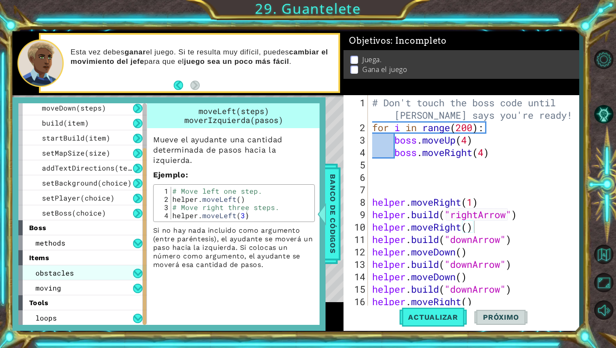
click at [101, 268] on div "obstacles" at bounding box center [82, 272] width 128 height 15
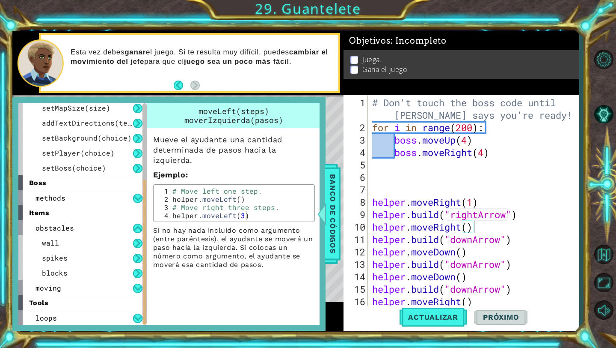
scroll to position [149, 0]
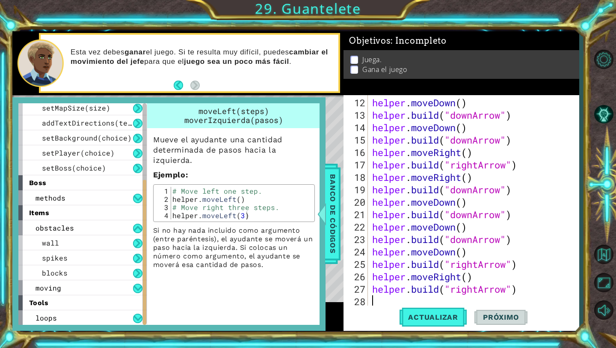
click at [389, 301] on div "helper . moveDown ( ) helper . build ( "downArrow" ) helper . moveDown ( ) help…" at bounding box center [476, 214] width 211 height 236
type textarea "I"
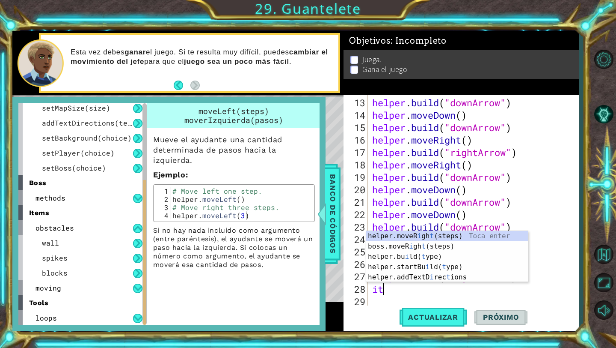
scroll to position [0, 0]
type textarea "i"
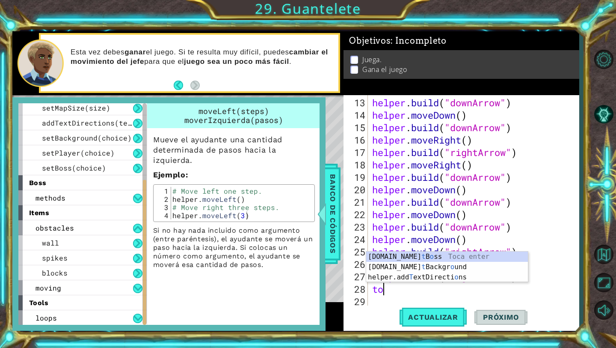
type textarea "t"
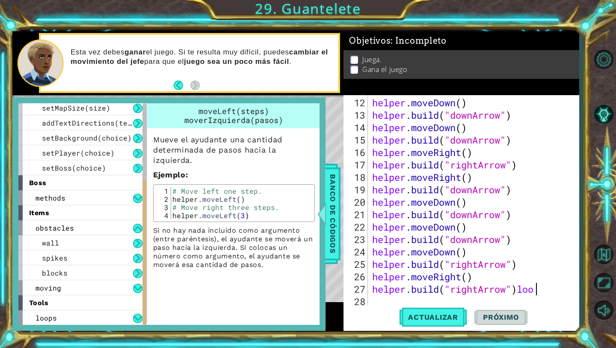
scroll to position [0, 7]
type textarea "[DOMAIN_NAME]("rightArrow")"
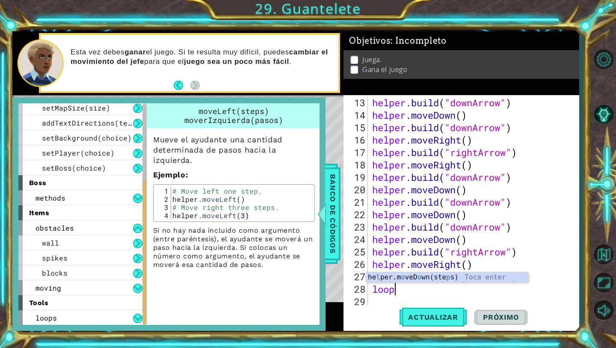
scroll to position [0, 0]
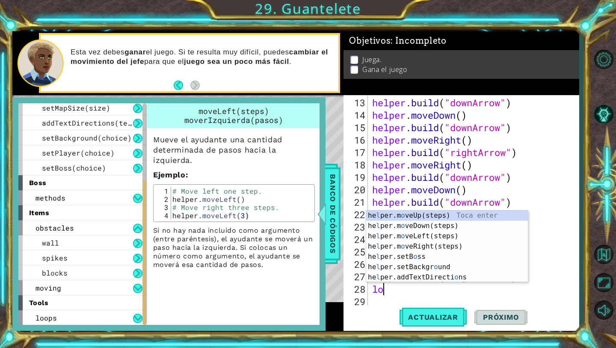
type textarea "l"
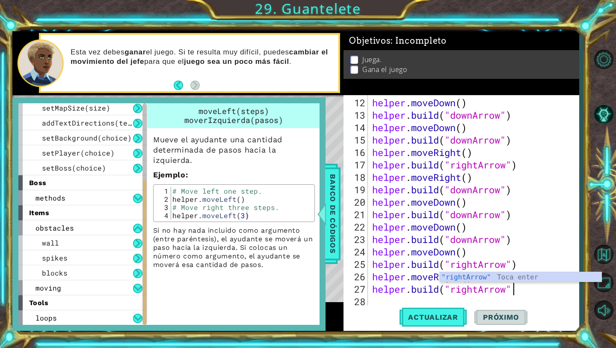
scroll to position [0, 6]
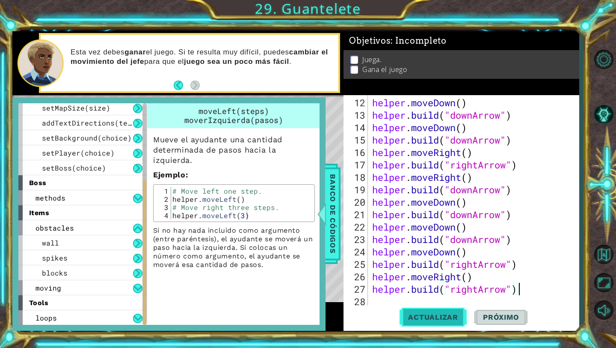
click at [423, 314] on span "Actualizar" at bounding box center [433, 316] width 67 height 9
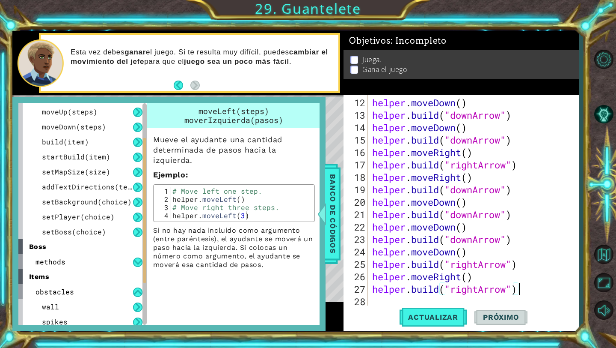
scroll to position [56, 0]
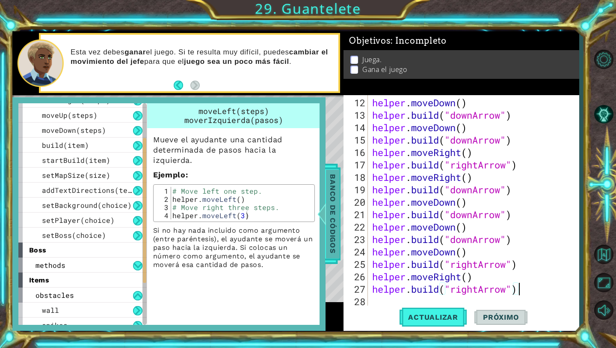
click at [335, 208] on span "Banco de códigos" at bounding box center [333, 214] width 14 height 89
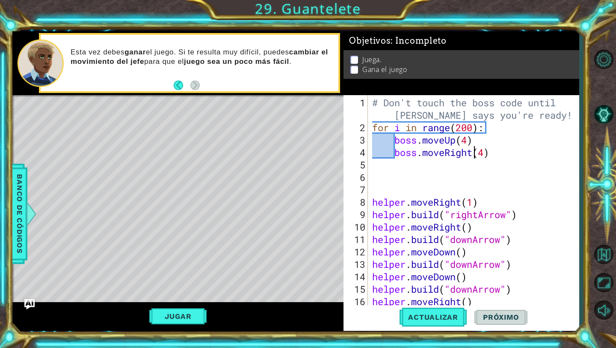
scroll to position [0, 5]
click at [473, 154] on div "# Don't touch the boss code until [PERSON_NAME] says you're ready! for i in ran…" at bounding box center [476, 220] width 211 height 248
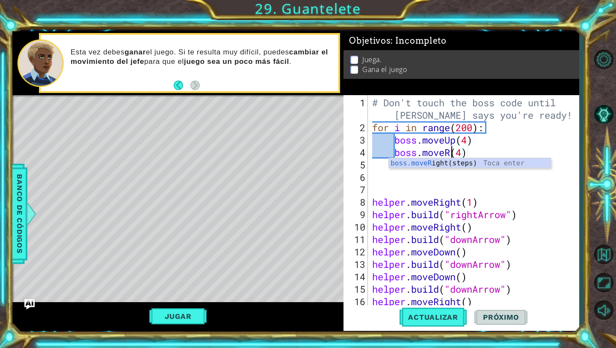
scroll to position [0, 3]
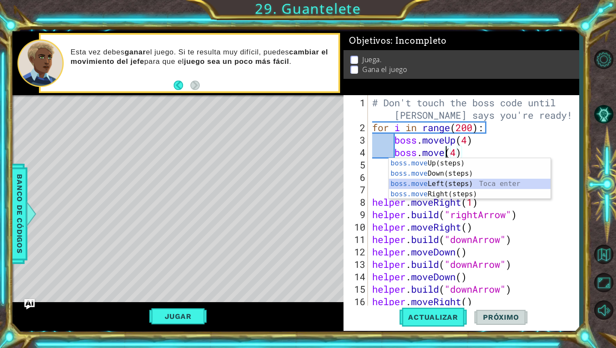
click at [437, 184] on div "boss.move Up(steps) Toca enter boss.move Down(steps) Toca enter boss.move Left(…" at bounding box center [470, 189] width 162 height 62
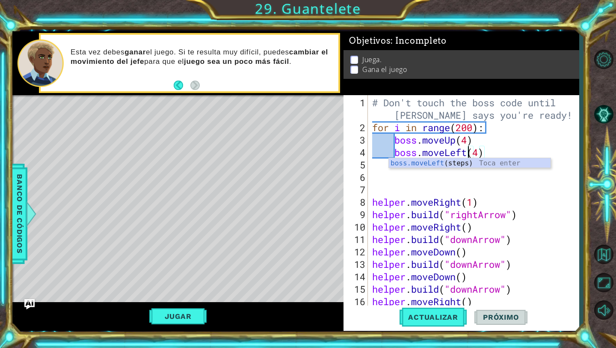
click at [481, 152] on div "# Don't touch the boss code until [PERSON_NAME] says you're ready! for i in ran…" at bounding box center [476, 220] width 211 height 248
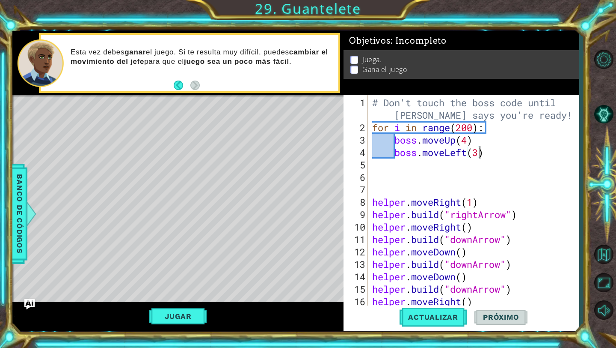
scroll to position [0, 5]
click at [434, 318] on span "Actualizar" at bounding box center [433, 316] width 67 height 9
click at [177, 309] on button "Jugar" at bounding box center [178, 316] width 58 height 16
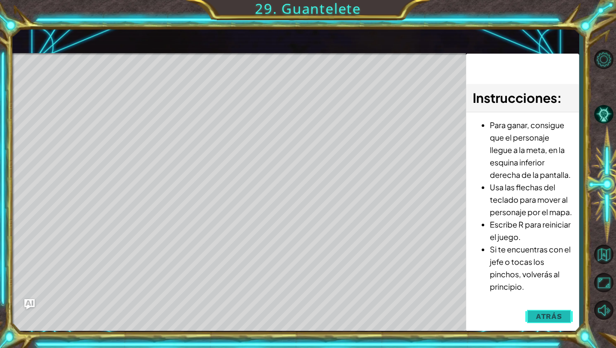
click at [547, 316] on span "Atrás" at bounding box center [549, 316] width 26 height 9
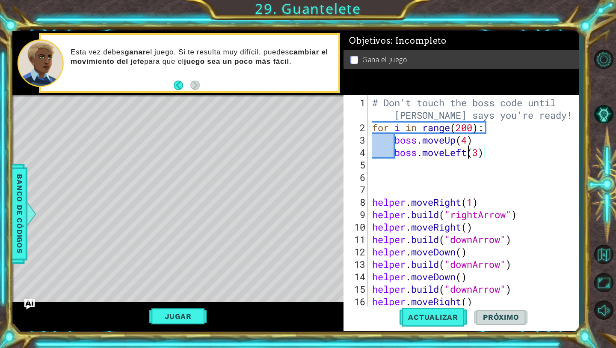
click at [470, 155] on div "# Don't touch the boss code until [PERSON_NAME] says you're ready! for i in ran…" at bounding box center [476, 220] width 211 height 248
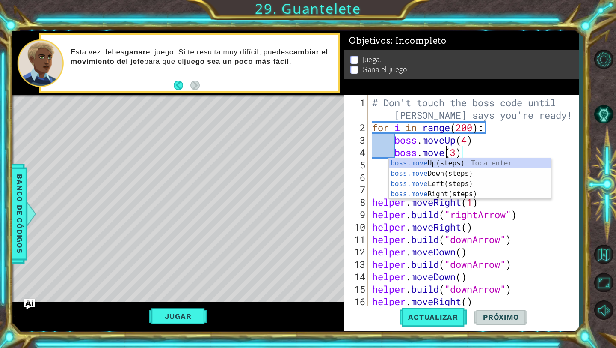
scroll to position [0, 3]
click at [444, 194] on div "boss.move Up(steps) Toca enter boss.move Down(steps) Toca enter boss.move Left(…" at bounding box center [470, 189] width 162 height 62
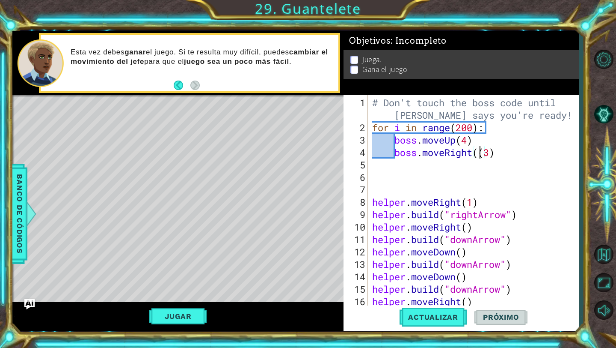
type textarea "boss.moveRight(3)"
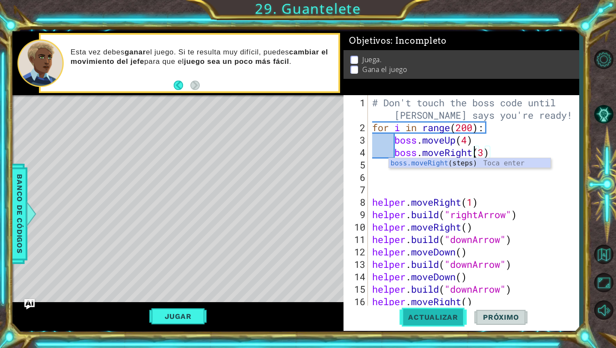
click at [453, 327] on button "Actualizar" at bounding box center [433, 317] width 67 height 24
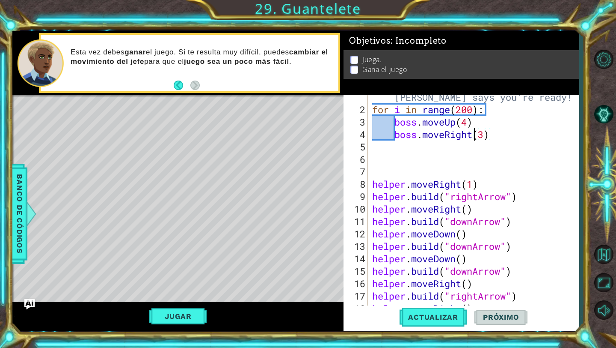
scroll to position [18, 0]
click at [379, 160] on div "# Don't touch the boss code until [PERSON_NAME] says you're ready! for i in ran…" at bounding box center [476, 202] width 211 height 248
click at [372, 159] on div "# Don't touch the boss code until [PERSON_NAME] says you're ready! for i in ran…" at bounding box center [476, 202] width 211 height 248
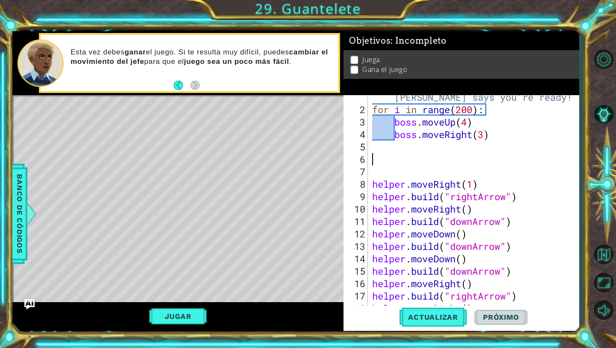
click at [367, 160] on div "6" at bounding box center [356, 159] width 23 height 12
click at [370, 159] on div "1 2 3 4 5 6 7 8 9 10 11 12 13 14 15 16 17 18 19 20 # Don't touch the boss code …" at bounding box center [460, 200] width 233 height 211
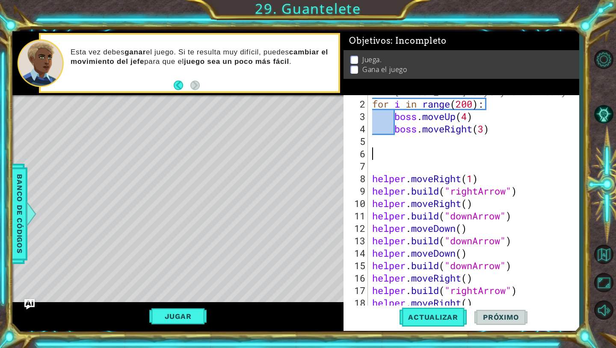
scroll to position [149, 0]
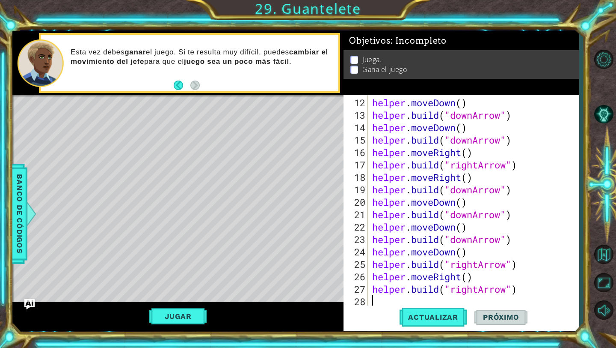
click at [376, 296] on div "helper . moveDown ( ) helper . build ( "downArrow" ) helper . moveDown ( ) help…" at bounding box center [476, 214] width 211 height 236
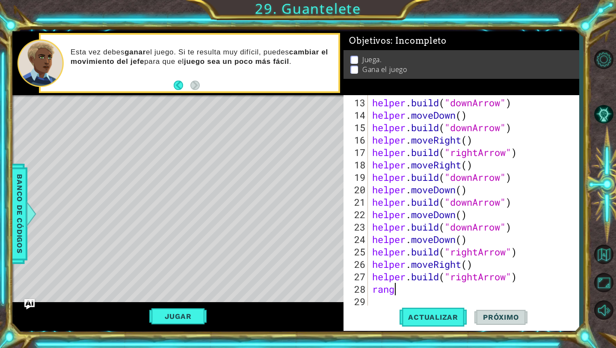
scroll to position [0, 0]
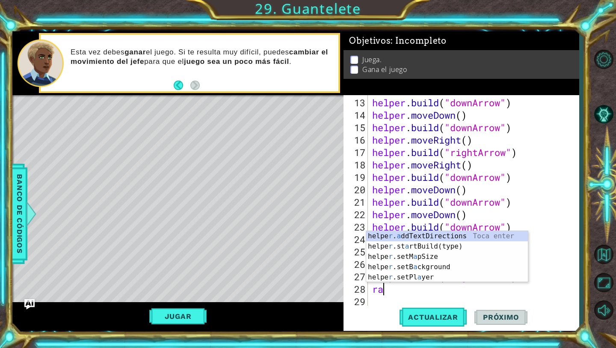
type textarea "r"
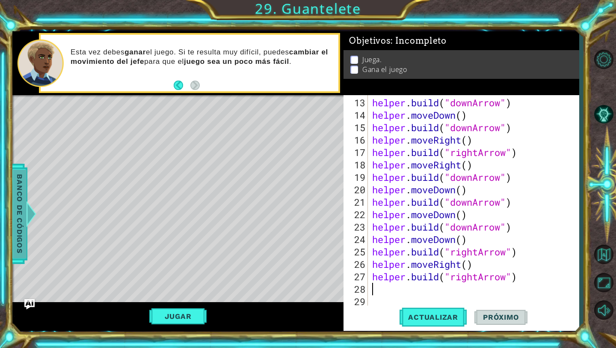
click at [24, 244] on span "Banco de códigos" at bounding box center [20, 214] width 14 height 89
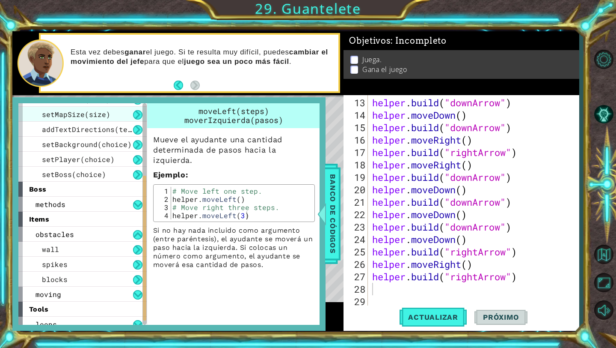
scroll to position [123, 0]
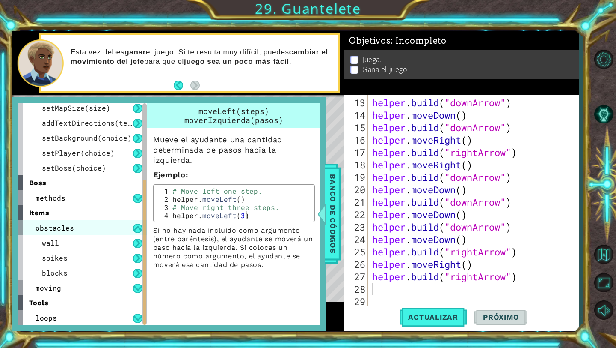
click at [92, 228] on div "obstacles" at bounding box center [82, 227] width 128 height 15
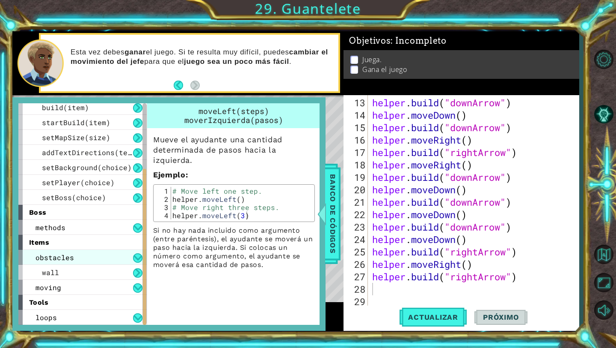
scroll to position [78, 0]
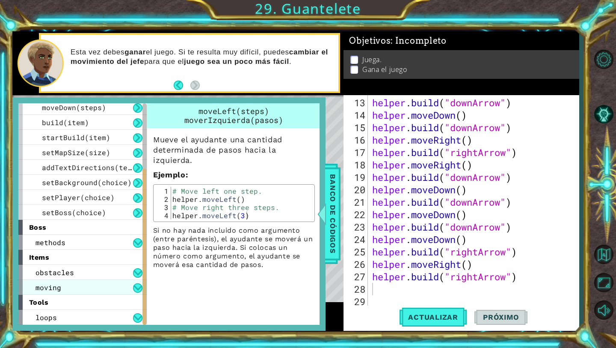
click at [108, 283] on div "moving" at bounding box center [82, 287] width 128 height 15
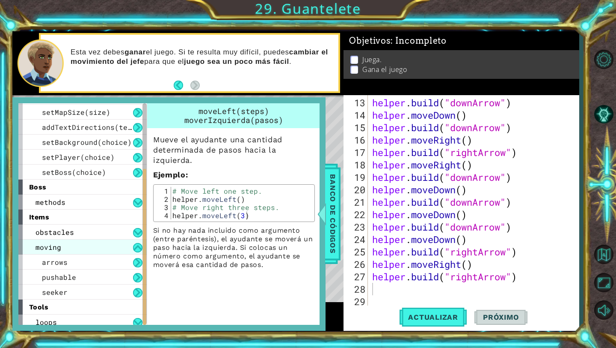
scroll to position [123, 0]
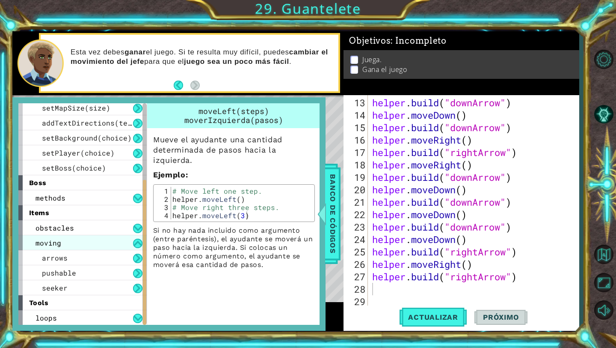
click at [90, 241] on div "moving" at bounding box center [82, 242] width 128 height 15
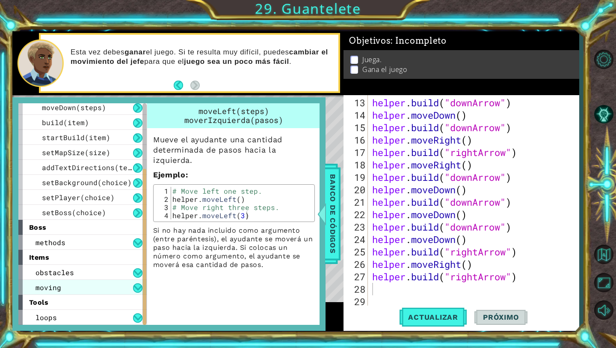
click at [112, 290] on div "moving" at bounding box center [82, 287] width 128 height 15
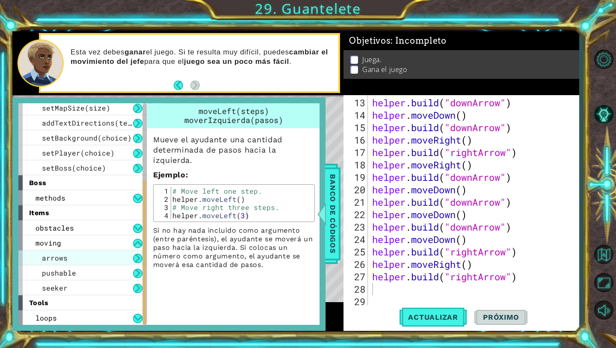
click at [97, 258] on div "arrows" at bounding box center [82, 257] width 128 height 15
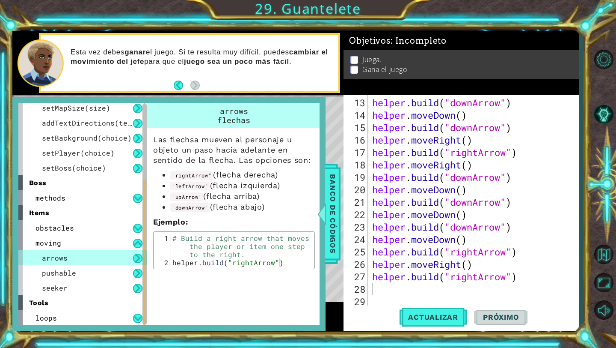
scroll to position [161, 0]
click at [373, 291] on div "helper . build ( "downArrow" ) helper . moveDown ( ) helper . build ( "downArro…" at bounding box center [476, 214] width 211 height 236
type textarea "#"
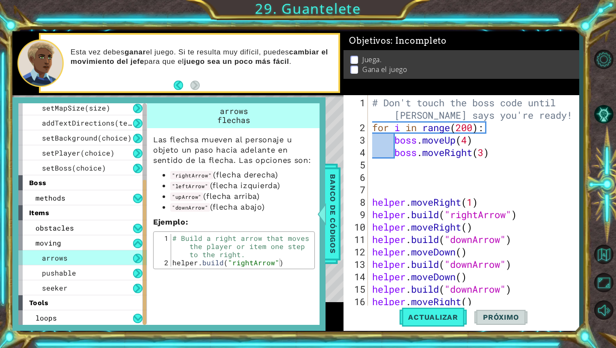
click at [399, 186] on div "# Don't touch the boss code until [PERSON_NAME] says you're ready! for i in ran…" at bounding box center [476, 220] width 211 height 248
click at [442, 210] on div "# Don't touch the boss code until [PERSON_NAME] says you're ready! for i in ran…" at bounding box center [476, 220] width 211 height 248
click at [497, 207] on div "# Don't touch the boss code until [PERSON_NAME] says you're ready! for i in ran…" at bounding box center [476, 220] width 211 height 248
click at [491, 201] on div "# Don't touch the boss code until [PERSON_NAME] says you're ready! for i in ran…" at bounding box center [476, 220] width 211 height 248
type textarea "helper.moveRight(1)"
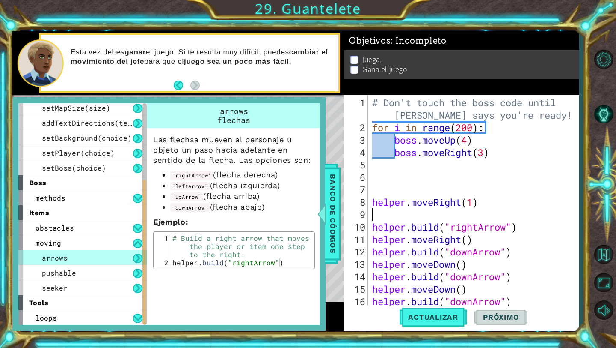
type textarea "h"
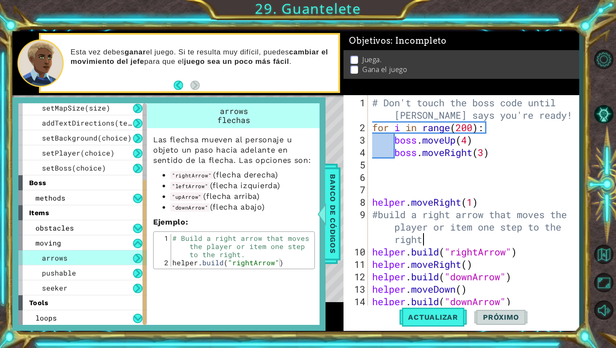
scroll to position [0, 18]
type textarea "#build a right arrow that moves the player or item one step to the right."
click at [430, 314] on span "Actualizar" at bounding box center [433, 316] width 67 height 9
click at [334, 203] on span "Banco de códigos" at bounding box center [333, 214] width 14 height 89
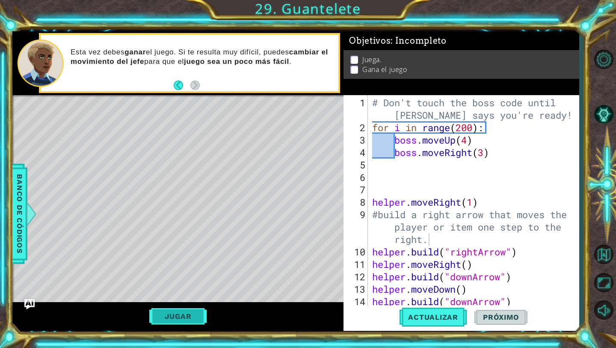
click at [195, 315] on button "Jugar" at bounding box center [178, 316] width 58 height 16
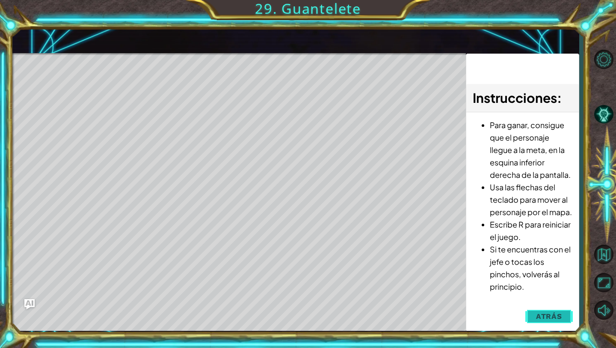
click at [554, 318] on span "Atrás" at bounding box center [549, 316] width 26 height 9
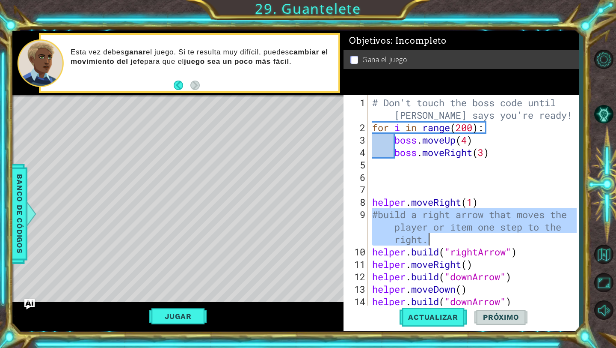
drag, startPoint x: 372, startPoint y: 213, endPoint x: 443, endPoint y: 235, distance: 74.9
click at [443, 235] on div "# Don't touch the boss code until [PERSON_NAME] says you're ready! for i in ran…" at bounding box center [476, 220] width 211 height 248
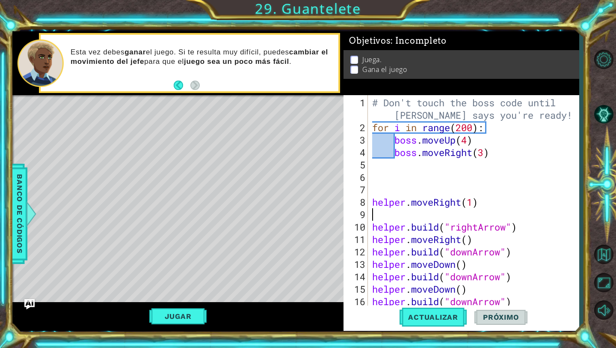
type textarea "helper.moveRight(1)"
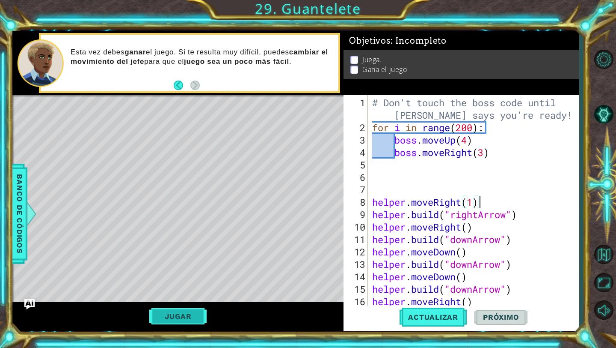
click at [172, 313] on button "Jugar" at bounding box center [178, 316] width 58 height 16
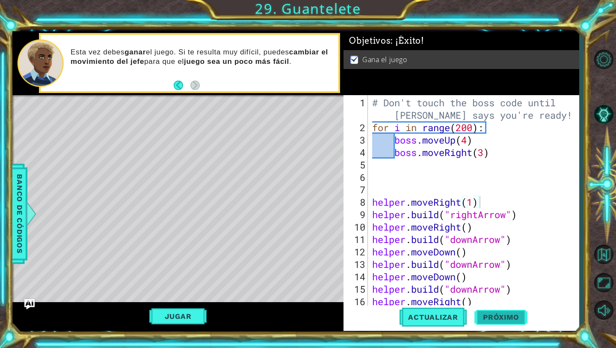
click at [515, 312] on button "Próximo" at bounding box center [501, 317] width 53 height 24
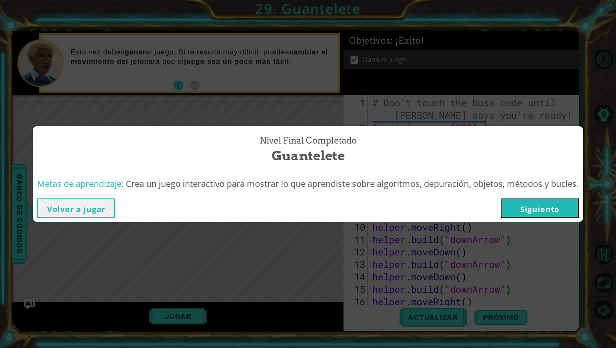
click at [557, 200] on button "Siguiente" at bounding box center [540, 207] width 78 height 19
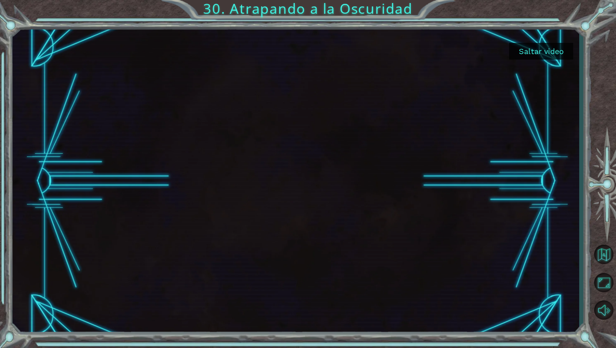
click at [527, 50] on button "Saltar video" at bounding box center [541, 51] width 64 height 17
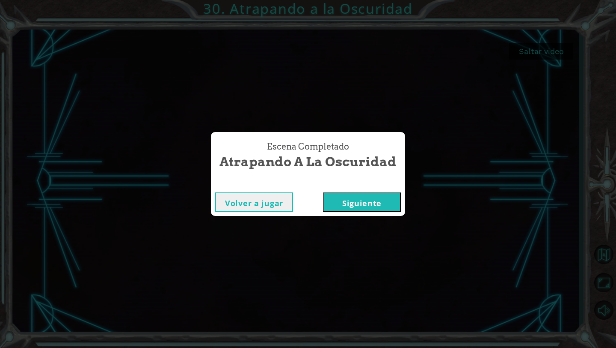
click at [371, 202] on button "Siguiente" at bounding box center [362, 201] width 78 height 19
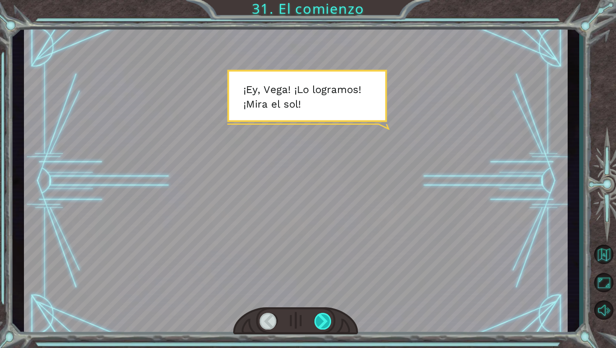
click at [329, 314] on div at bounding box center [324, 320] width 18 height 17
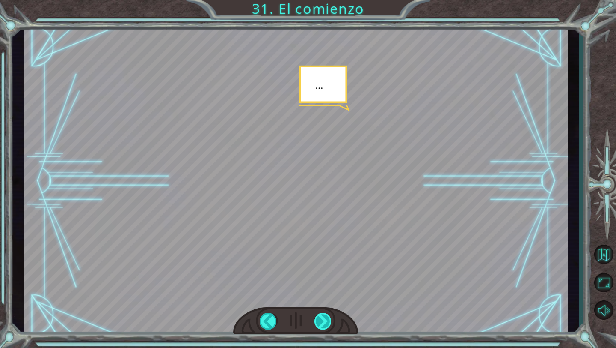
click at [329, 314] on div at bounding box center [324, 320] width 18 height 17
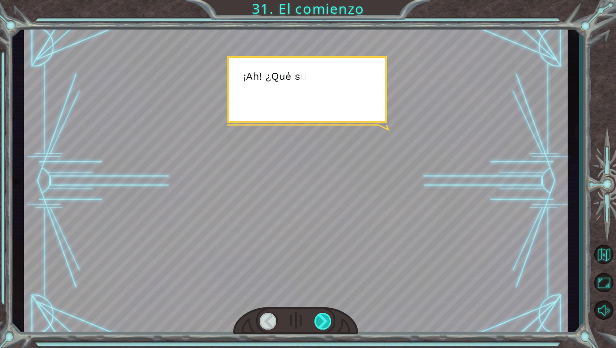
click at [329, 314] on div at bounding box center [324, 320] width 18 height 17
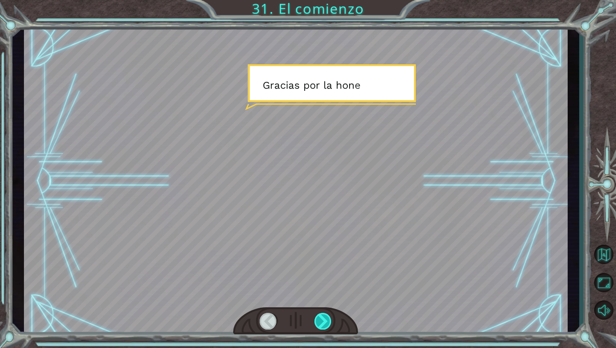
click at [329, 314] on div at bounding box center [324, 320] width 18 height 17
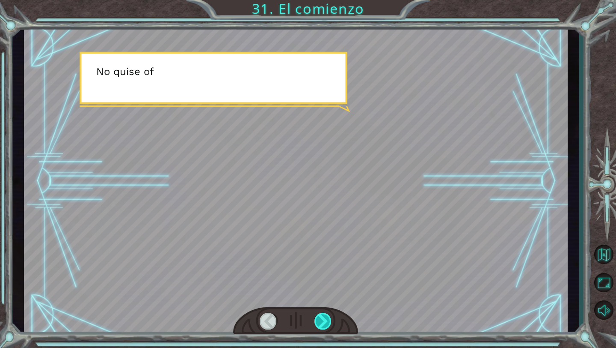
click at [329, 314] on div at bounding box center [324, 320] width 18 height 17
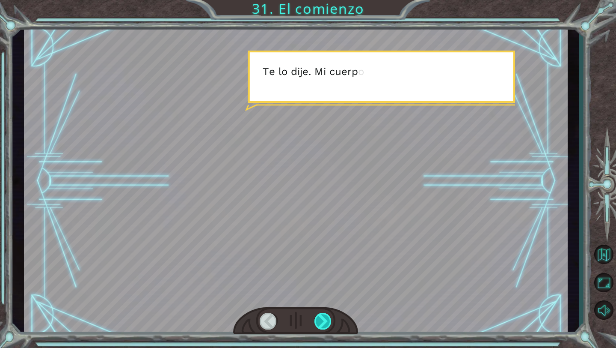
click at [329, 314] on div at bounding box center [324, 320] width 18 height 17
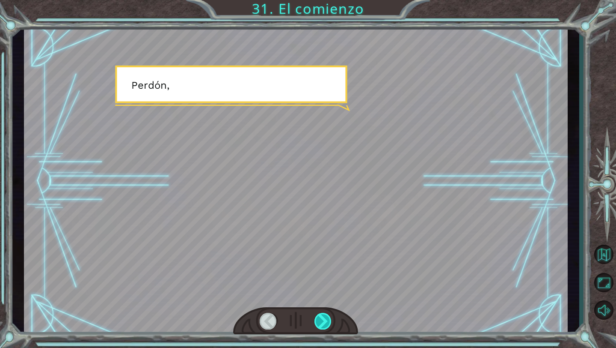
click at [329, 314] on div at bounding box center [324, 320] width 18 height 17
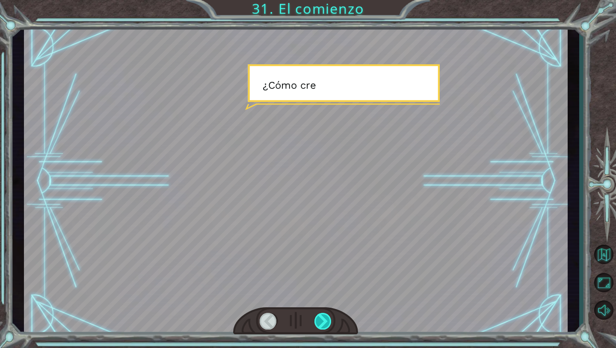
click at [329, 314] on div at bounding box center [324, 320] width 18 height 17
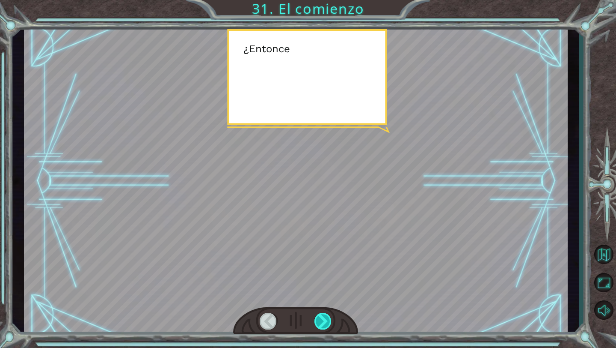
click at [329, 314] on div at bounding box center [324, 320] width 18 height 17
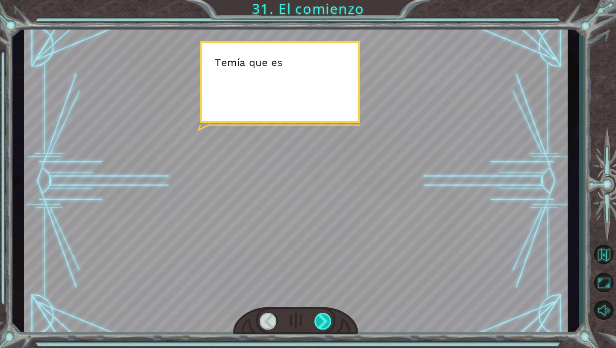
click at [329, 314] on div at bounding box center [324, 320] width 18 height 17
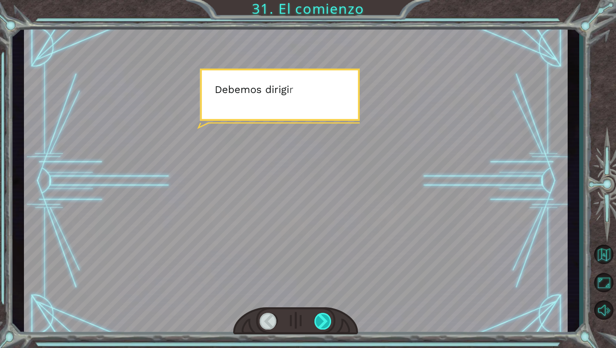
click at [329, 314] on div at bounding box center [324, 320] width 18 height 17
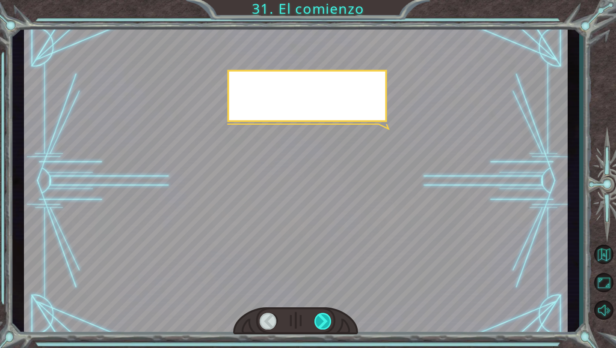
click at [329, 314] on div at bounding box center [324, 320] width 18 height 17
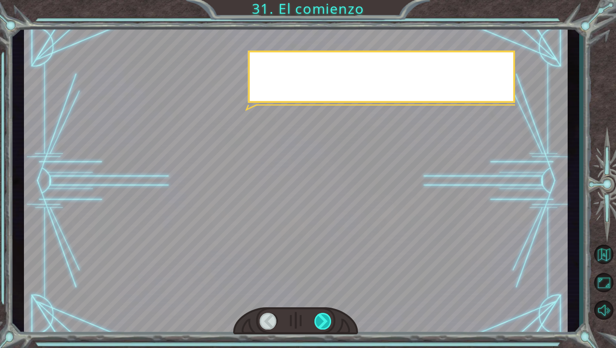
click at [329, 314] on div at bounding box center [324, 320] width 18 height 17
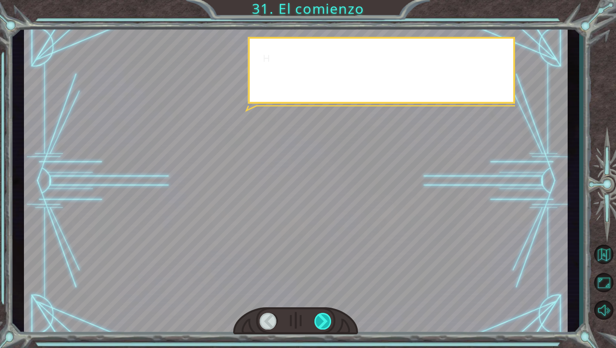
click at [329, 314] on div at bounding box center [324, 320] width 18 height 17
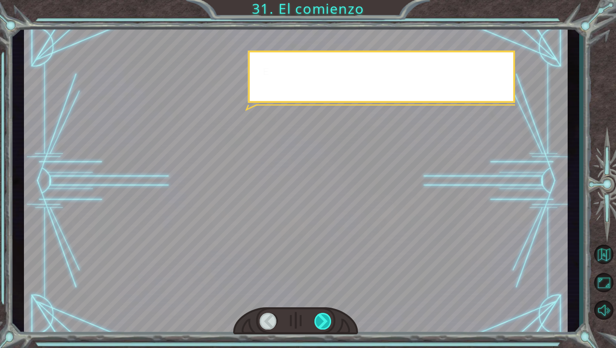
click at [329, 314] on div at bounding box center [324, 320] width 18 height 17
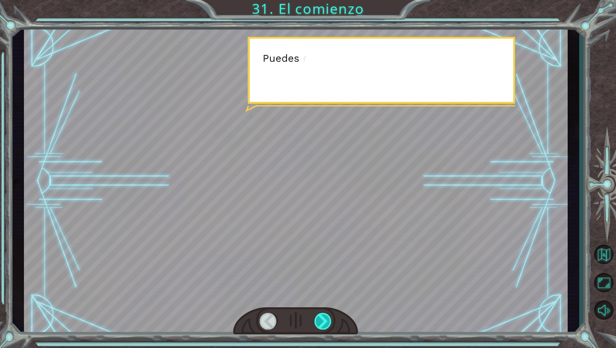
click at [329, 314] on div at bounding box center [324, 320] width 18 height 17
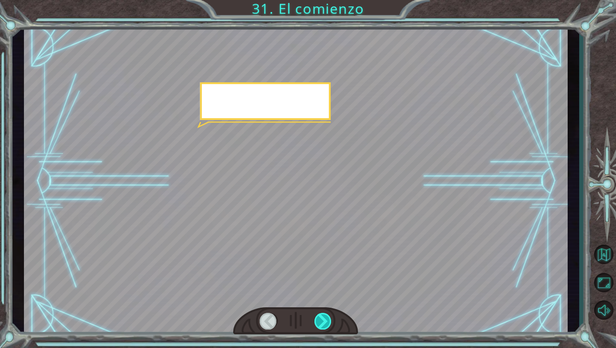
click at [329, 314] on div at bounding box center [324, 320] width 18 height 17
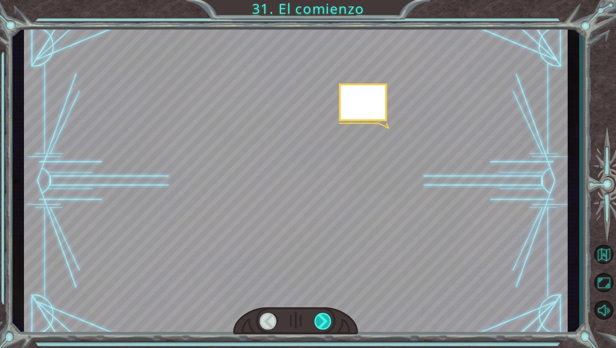
click at [329, 314] on div at bounding box center [324, 320] width 18 height 17
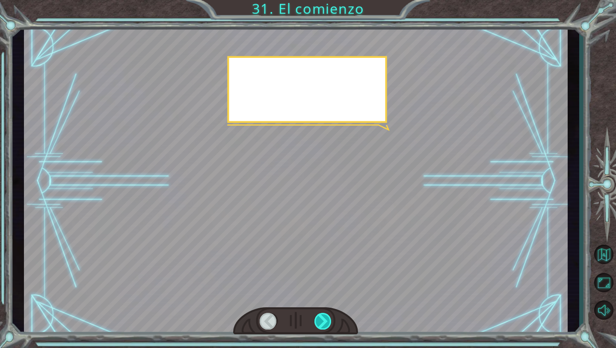
click at [329, 314] on div at bounding box center [324, 320] width 18 height 17
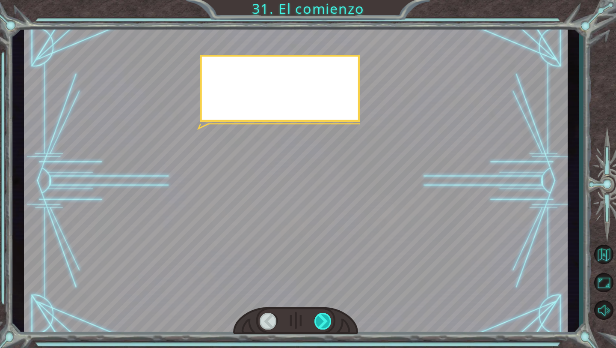
click at [329, 314] on div at bounding box center [324, 320] width 18 height 17
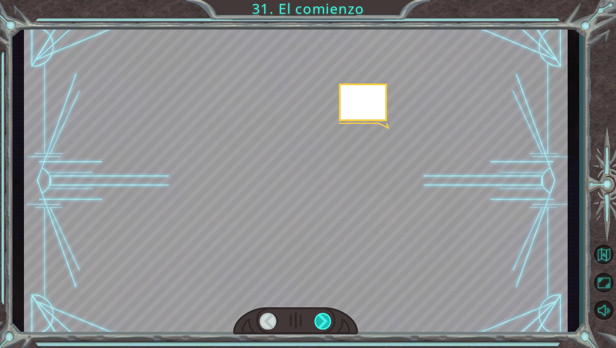
click at [329, 314] on div at bounding box center [324, 320] width 18 height 17
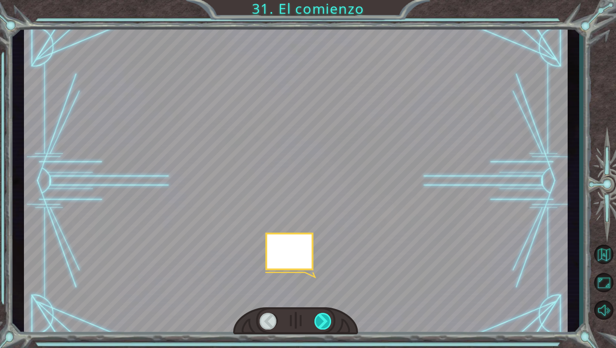
click at [329, 314] on div at bounding box center [324, 320] width 18 height 17
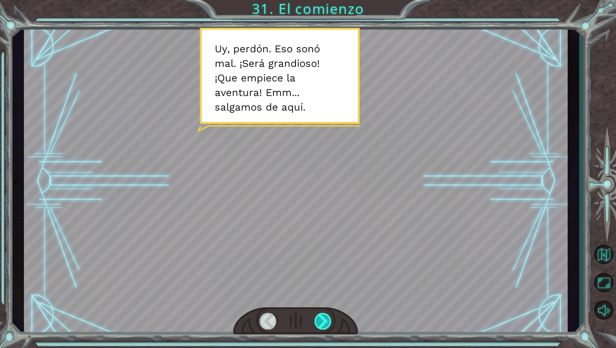
click at [329, 314] on div at bounding box center [324, 320] width 18 height 17
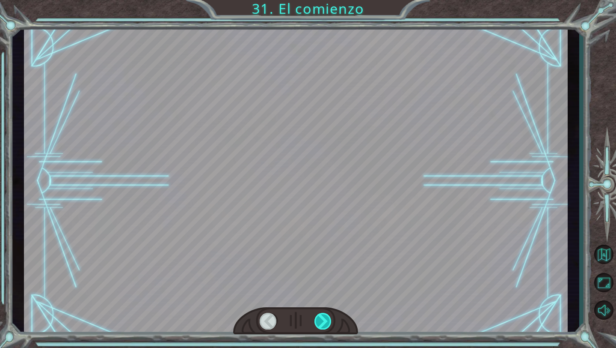
click at [329, 314] on div at bounding box center [324, 320] width 18 height 17
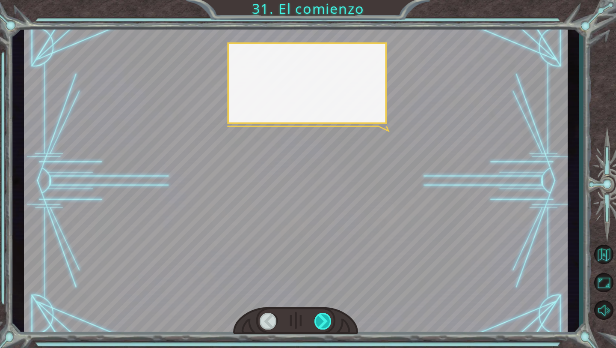
click at [329, 314] on div at bounding box center [324, 320] width 18 height 17
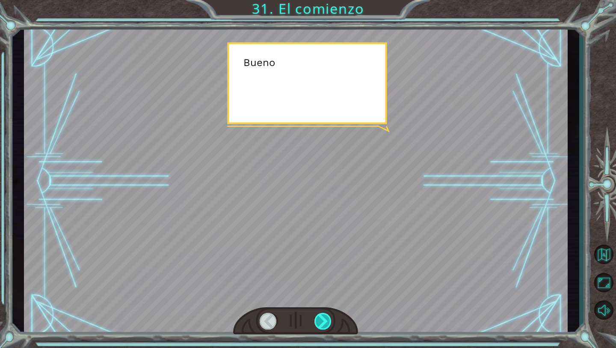
click at [329, 314] on div at bounding box center [324, 320] width 18 height 17
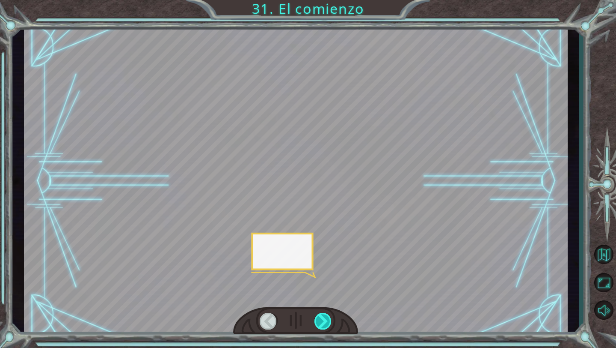
click at [329, 314] on div at bounding box center [324, 320] width 18 height 17
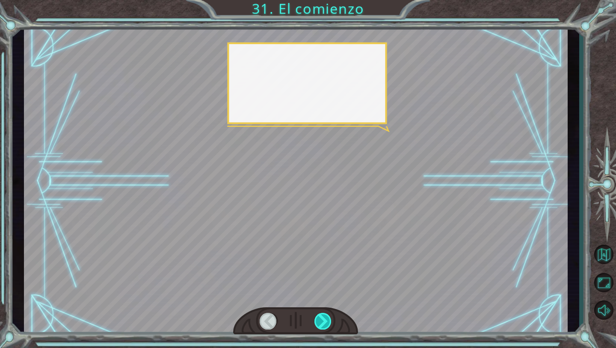
click at [329, 314] on div at bounding box center [324, 320] width 18 height 17
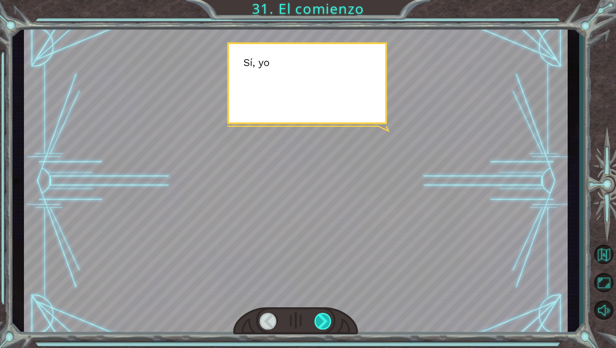
click at [329, 314] on div at bounding box center [324, 320] width 18 height 17
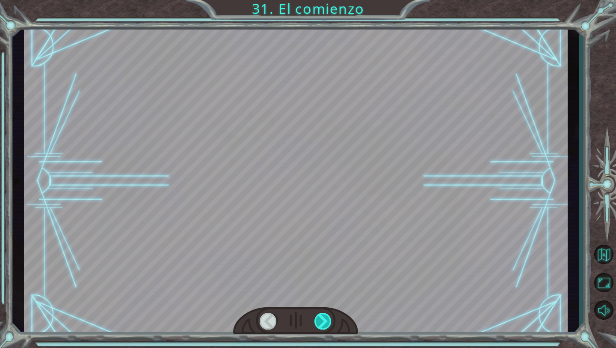
click at [329, 314] on div at bounding box center [324, 320] width 18 height 17
click at [329, 0] on div "Temporary Text ¡ E y , V e g a ! ¡ L o l o g r a m o s ! ¡ M i r a e l s o l ! …" at bounding box center [308, 0] width 616 height 0
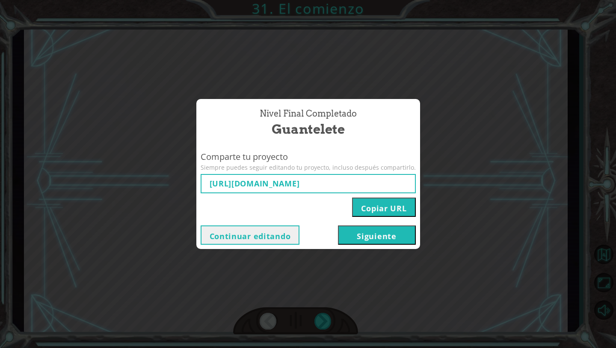
type input "[URL][DOMAIN_NAME]"
click at [367, 239] on button "Siguiente" at bounding box center [377, 234] width 78 height 19
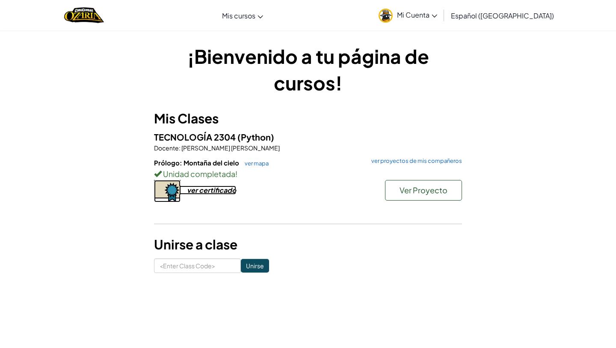
click at [225, 193] on div "ver certificado" at bounding box center [211, 189] width 49 height 9
